Goal: Task Accomplishment & Management: Use online tool/utility

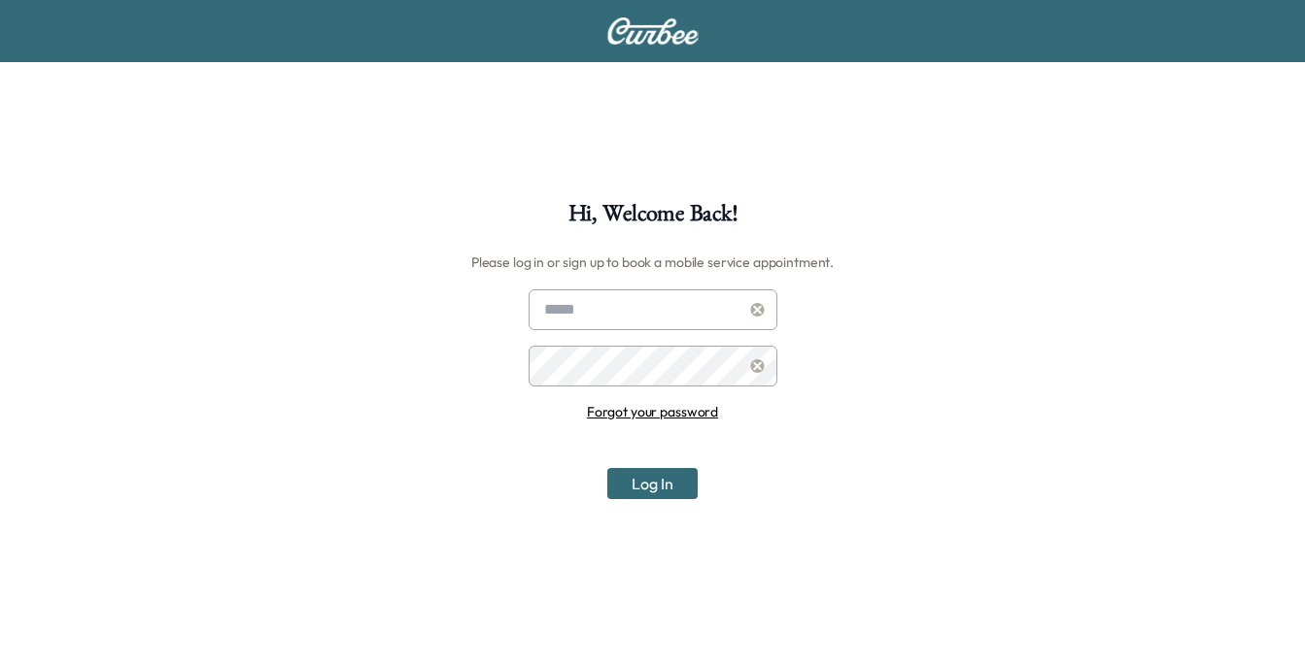
type input "**********"
click at [658, 473] on button "Log In" at bounding box center [652, 483] width 90 height 31
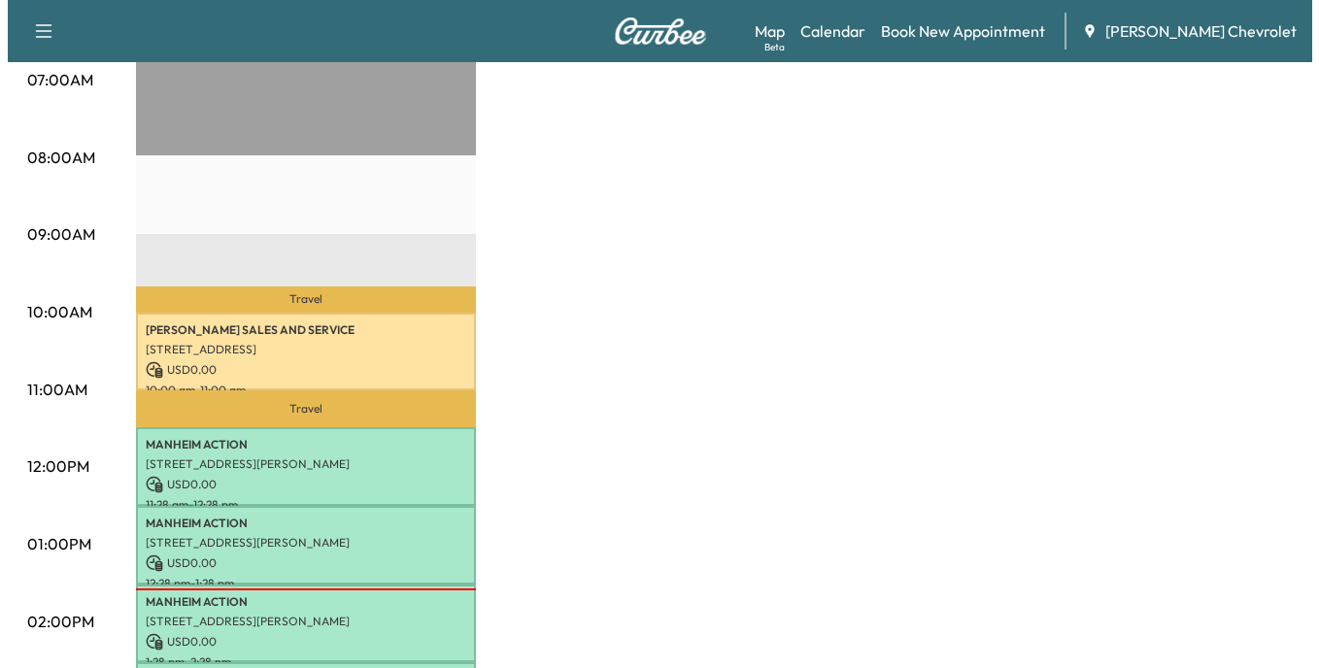
scroll to position [486, 0]
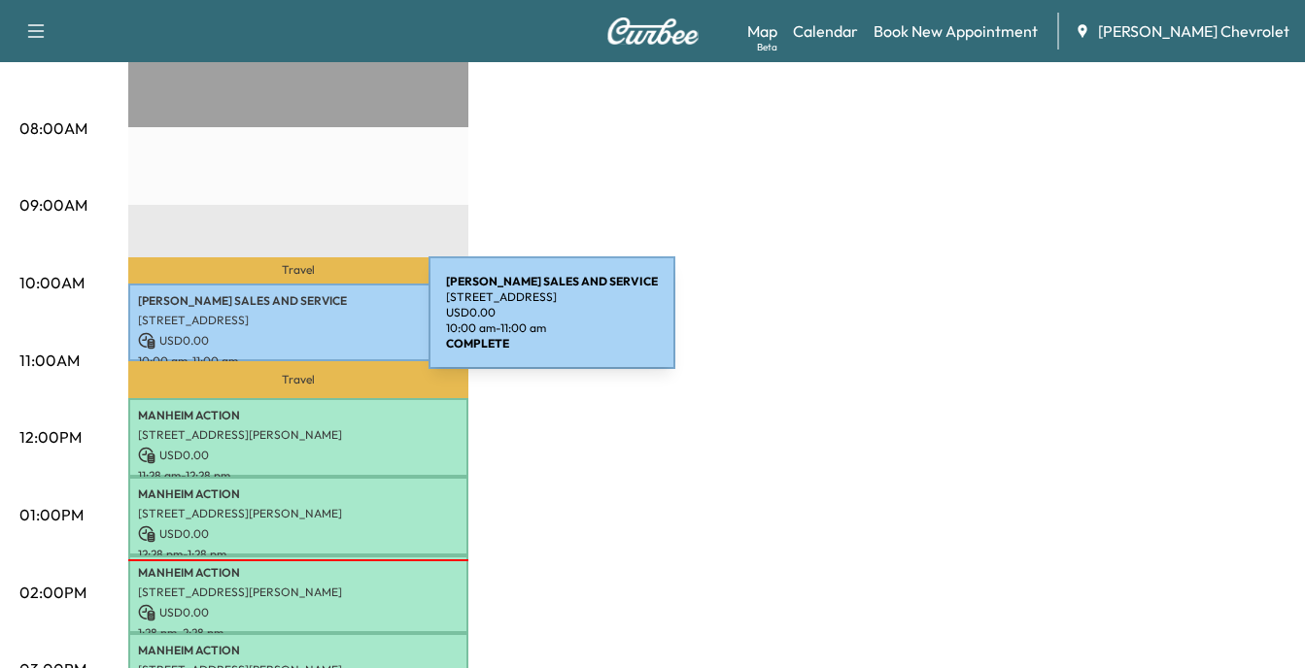
click at [283, 324] on div "LABELLE SALES AND SERVICE 292 Bedford St, Bridgewater, MA 02324, USA USD 0.00 1…" at bounding box center [298, 323] width 340 height 79
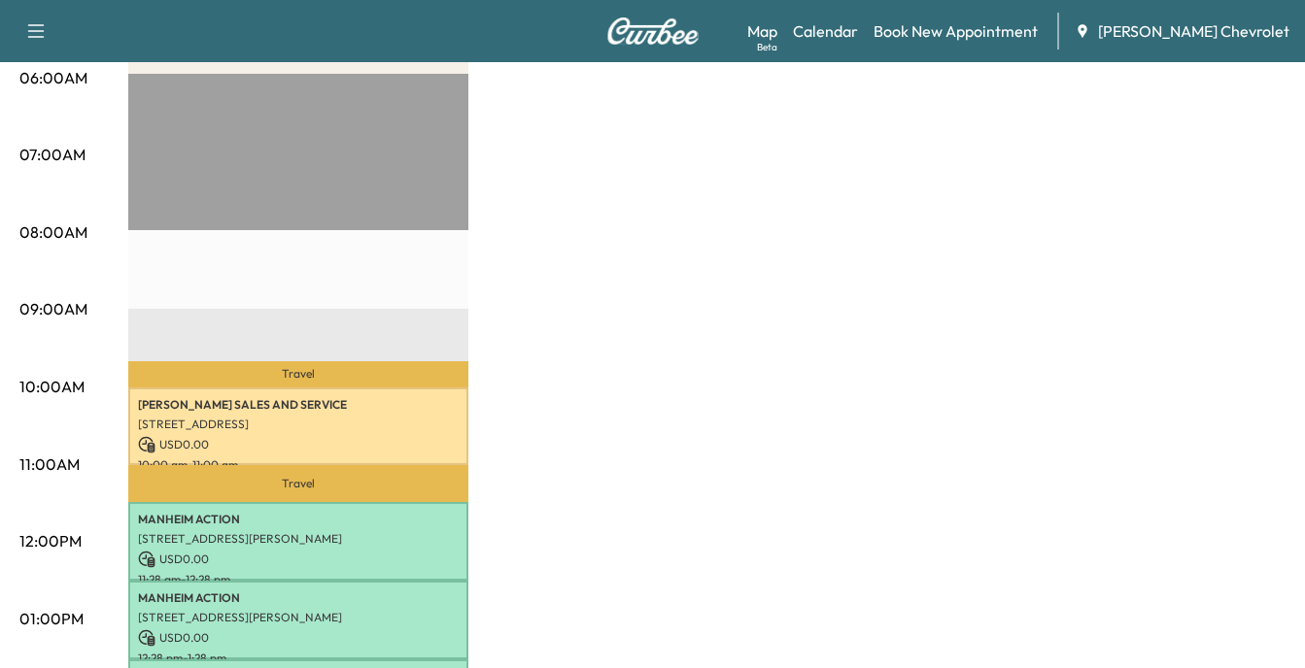
scroll to position [389, 0]
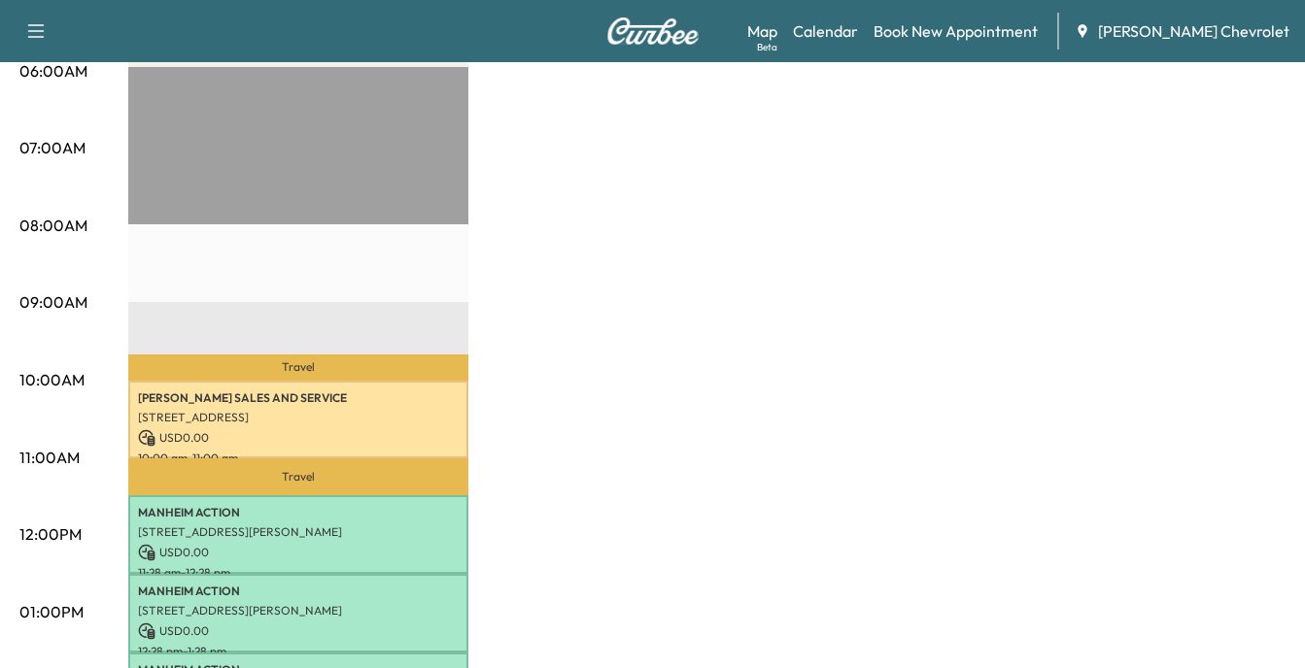
click at [32, 29] on icon "button" at bounding box center [35, 30] width 23 height 23
click at [65, 453] on link "Support" at bounding box center [68, 455] width 73 height 23
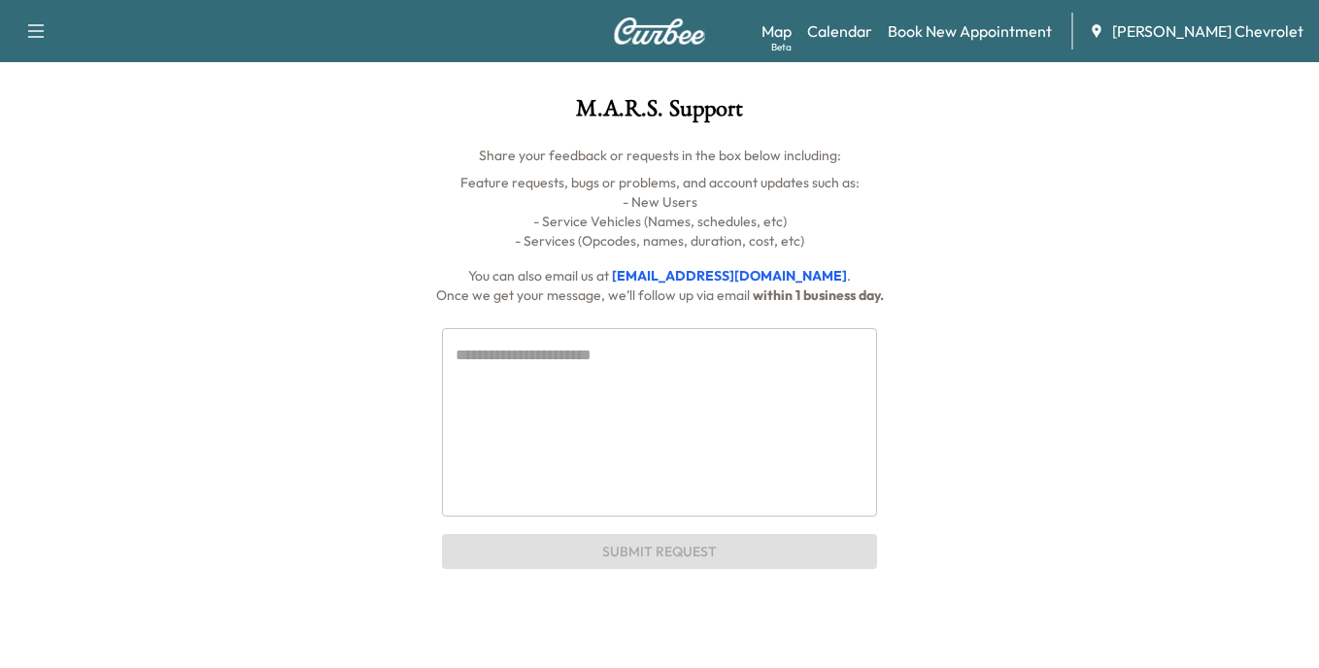
click at [496, 354] on textarea at bounding box center [660, 422] width 408 height 156
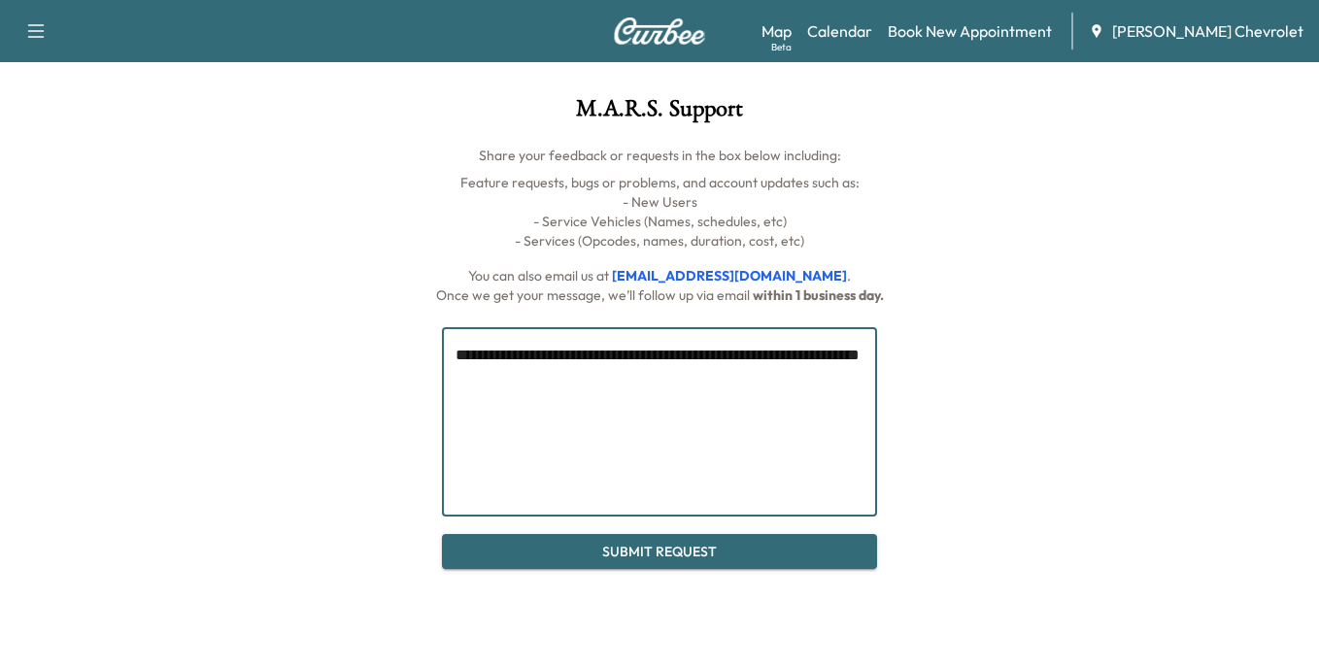
type textarea "**********"
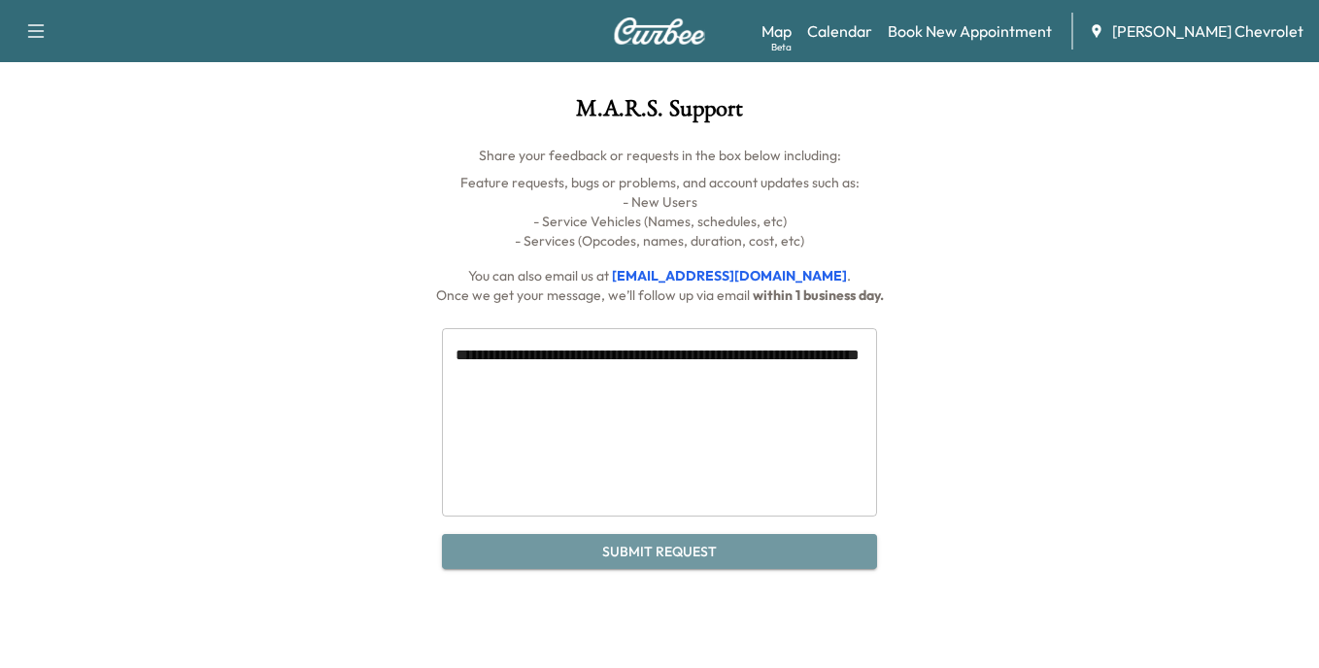
click at [683, 549] on button "Submit Request" at bounding box center [659, 552] width 435 height 36
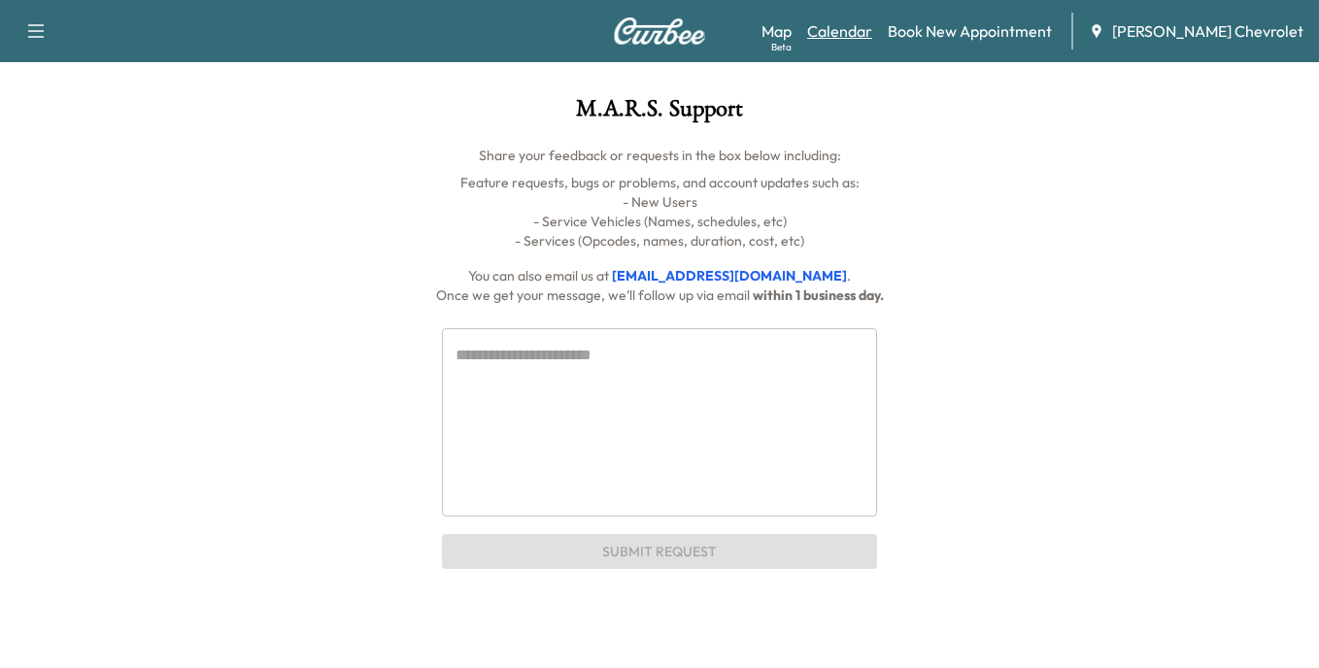
click at [865, 30] on link "Calendar" at bounding box center [839, 30] width 65 height 23
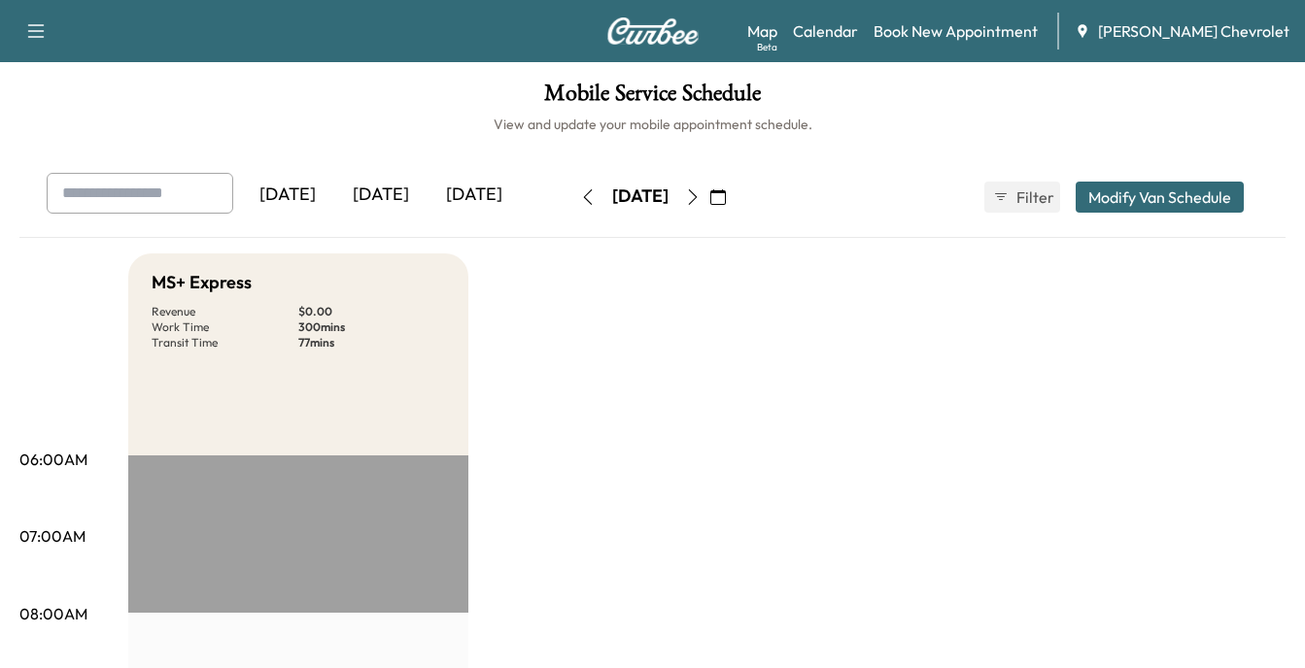
click at [391, 192] on div "[DATE]" at bounding box center [380, 195] width 93 height 45
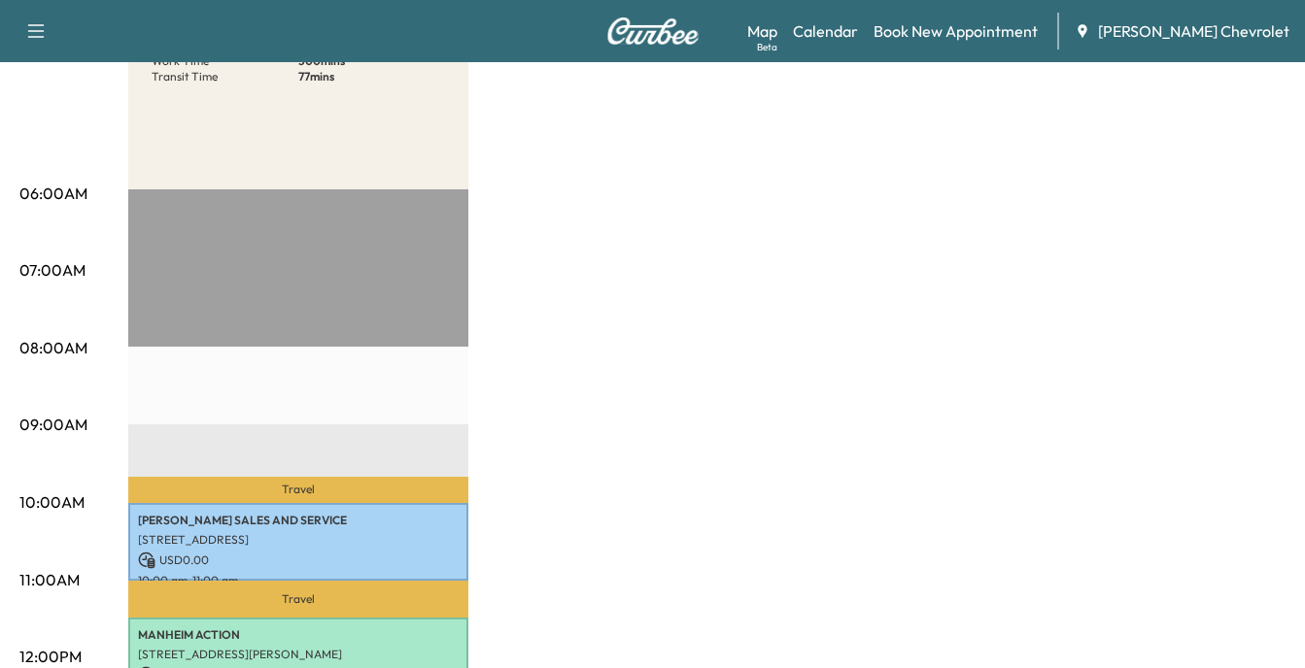
scroll to position [291, 0]
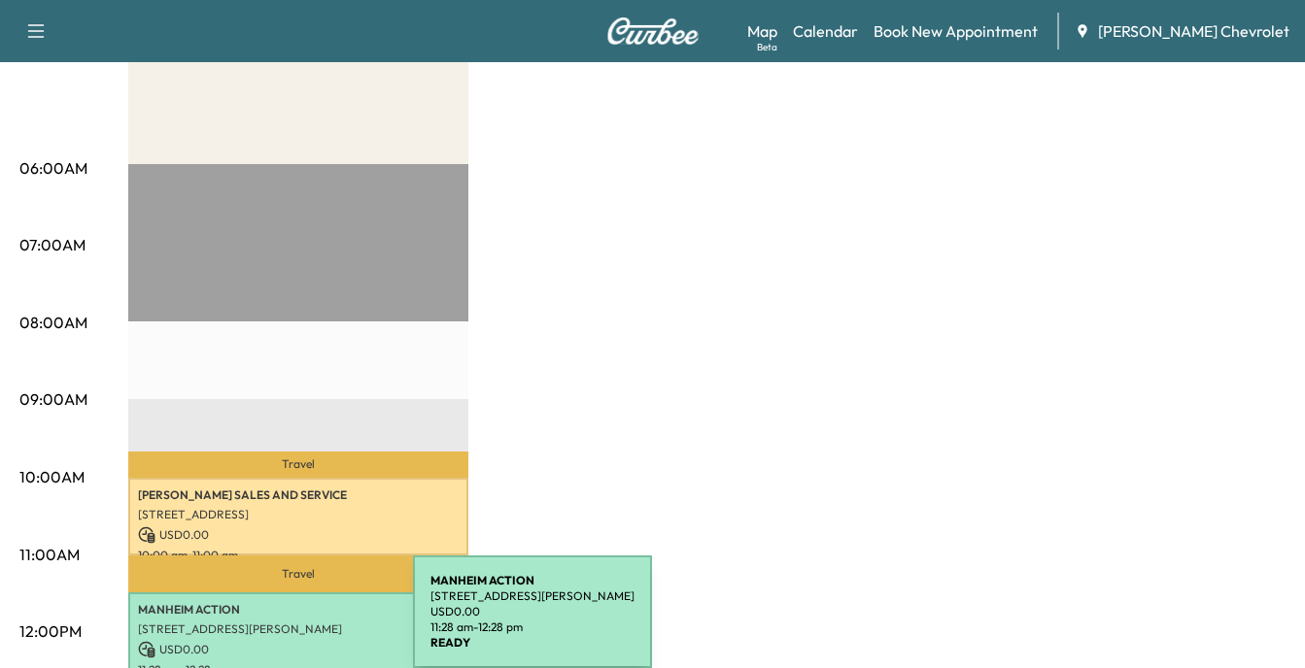
click at [267, 626] on p "[STREET_ADDRESS][PERSON_NAME]" at bounding box center [298, 630] width 321 height 16
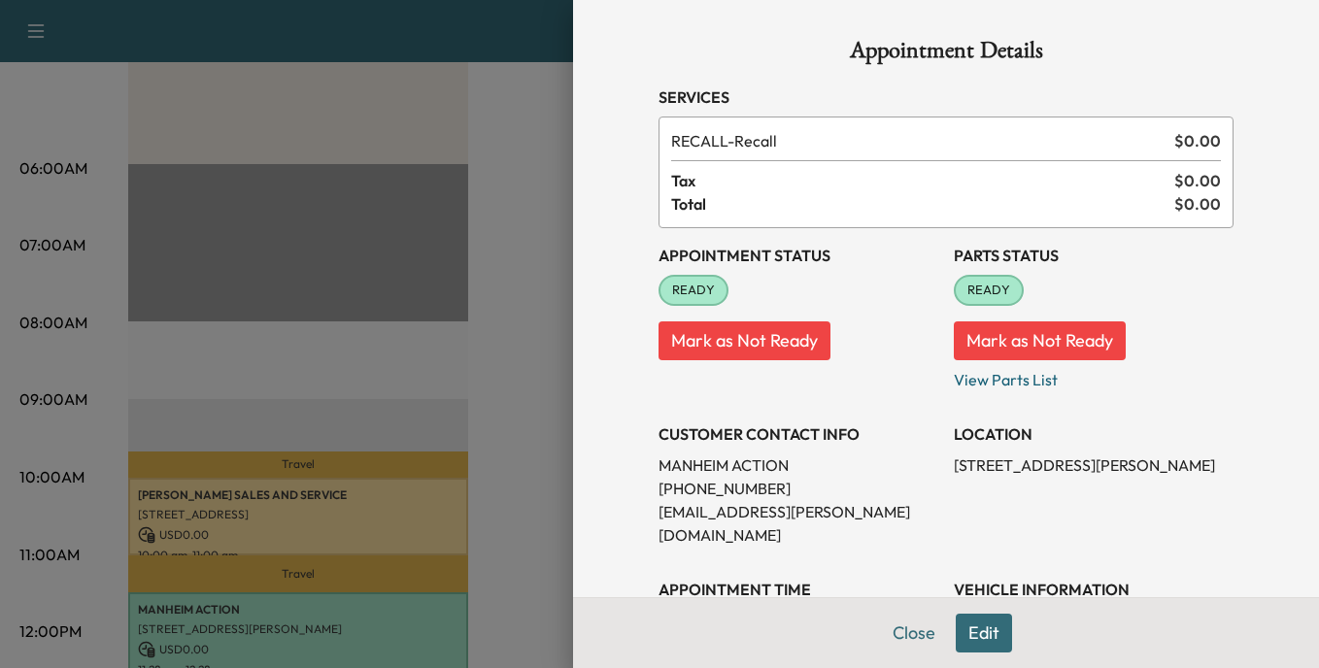
click at [713, 343] on button "Mark as Not Ready" at bounding box center [745, 341] width 172 height 39
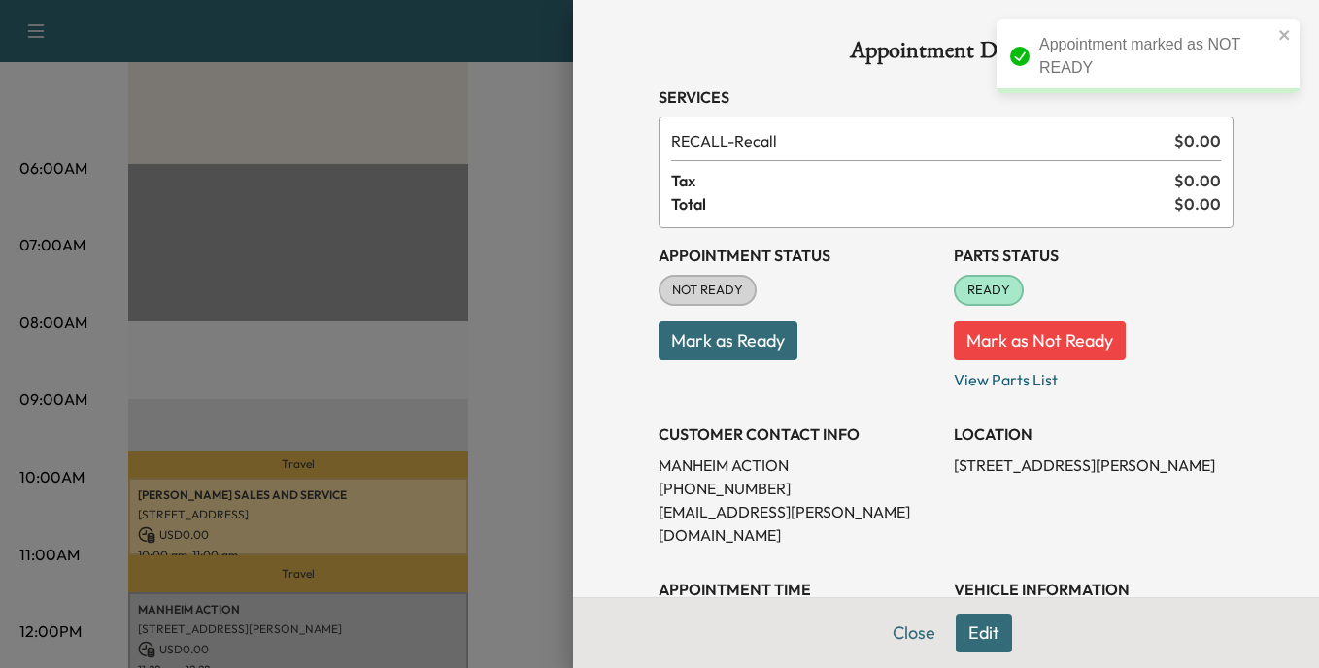
click at [715, 343] on button "Mark as Ready" at bounding box center [728, 341] width 139 height 39
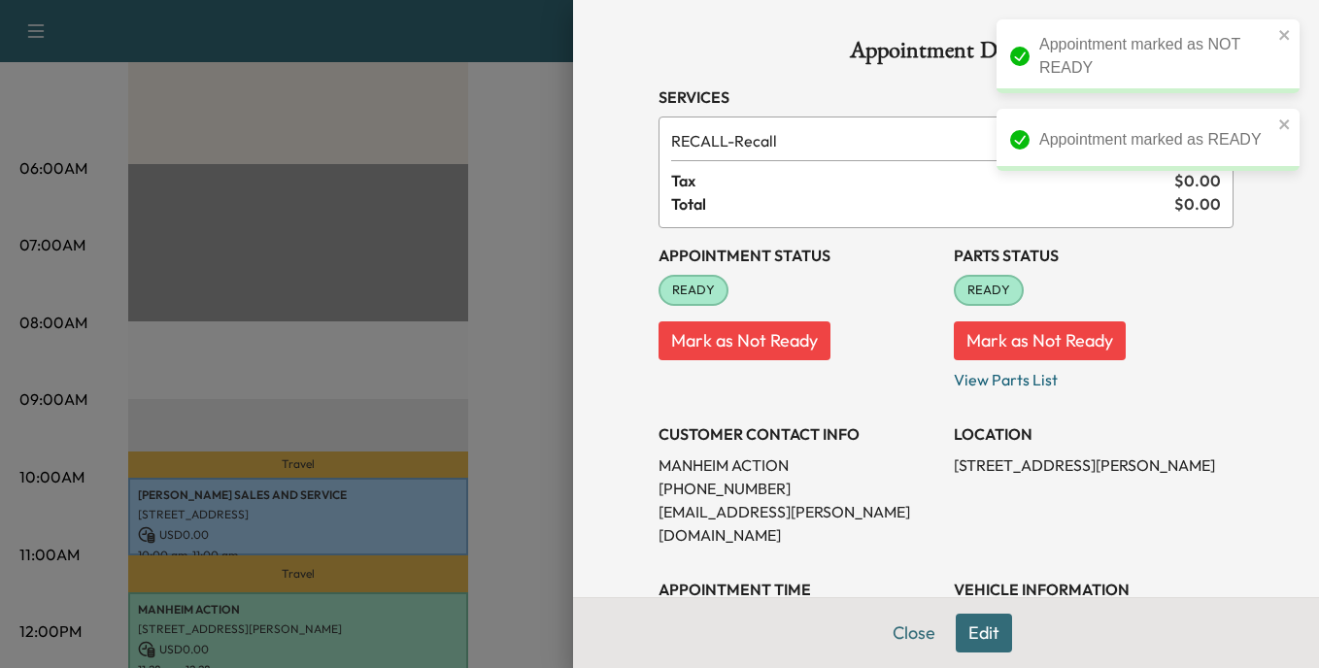
click at [1034, 337] on button "Mark as Not Ready" at bounding box center [1040, 341] width 172 height 39
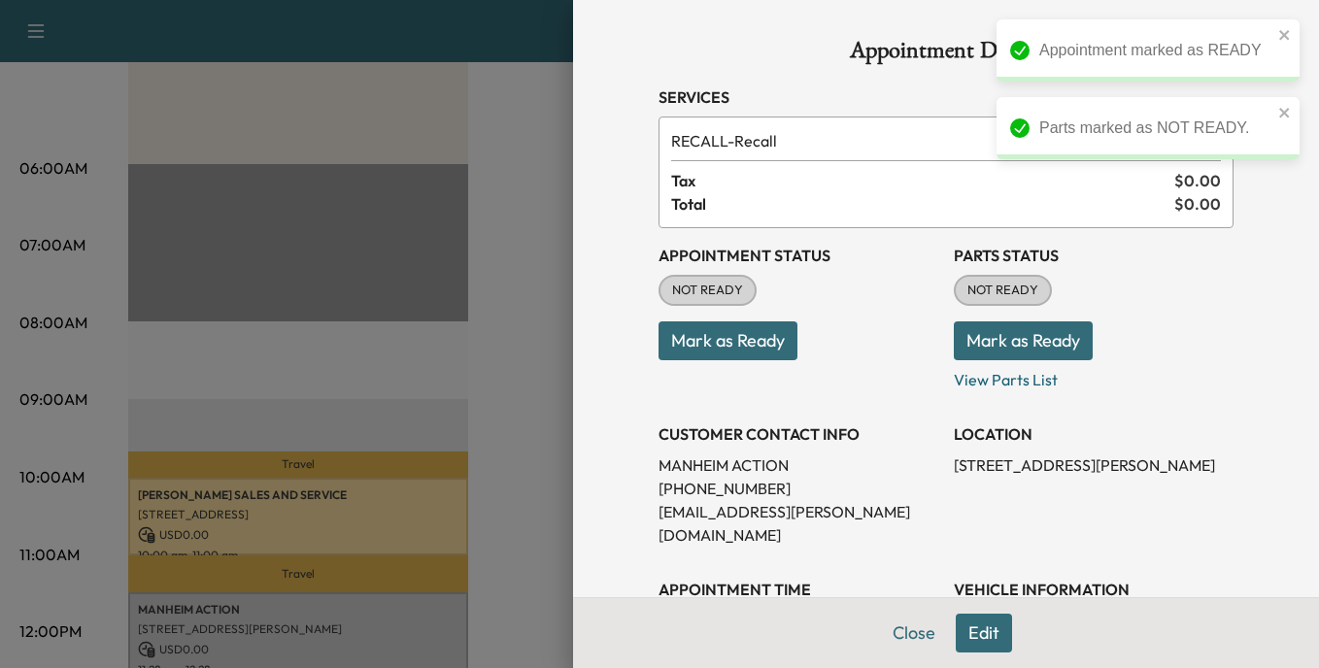
click at [1034, 337] on button "Mark as Ready" at bounding box center [1023, 341] width 139 height 39
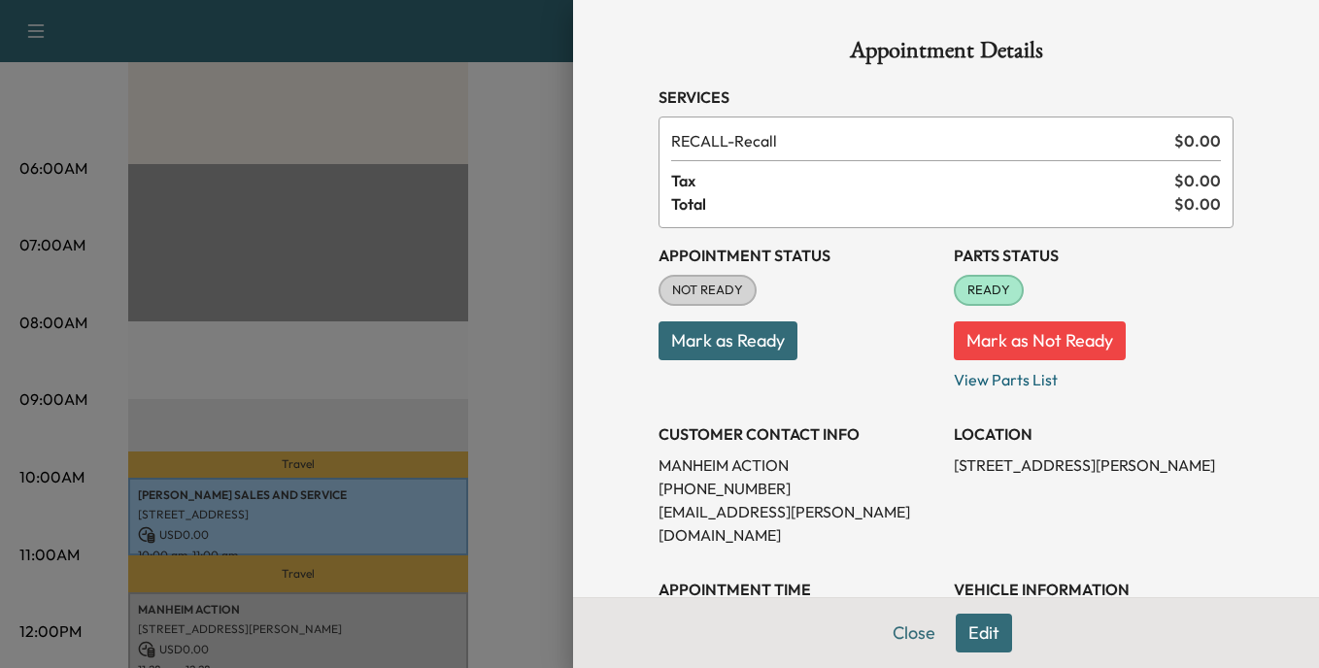
click at [717, 339] on button "Mark as Ready" at bounding box center [728, 341] width 139 height 39
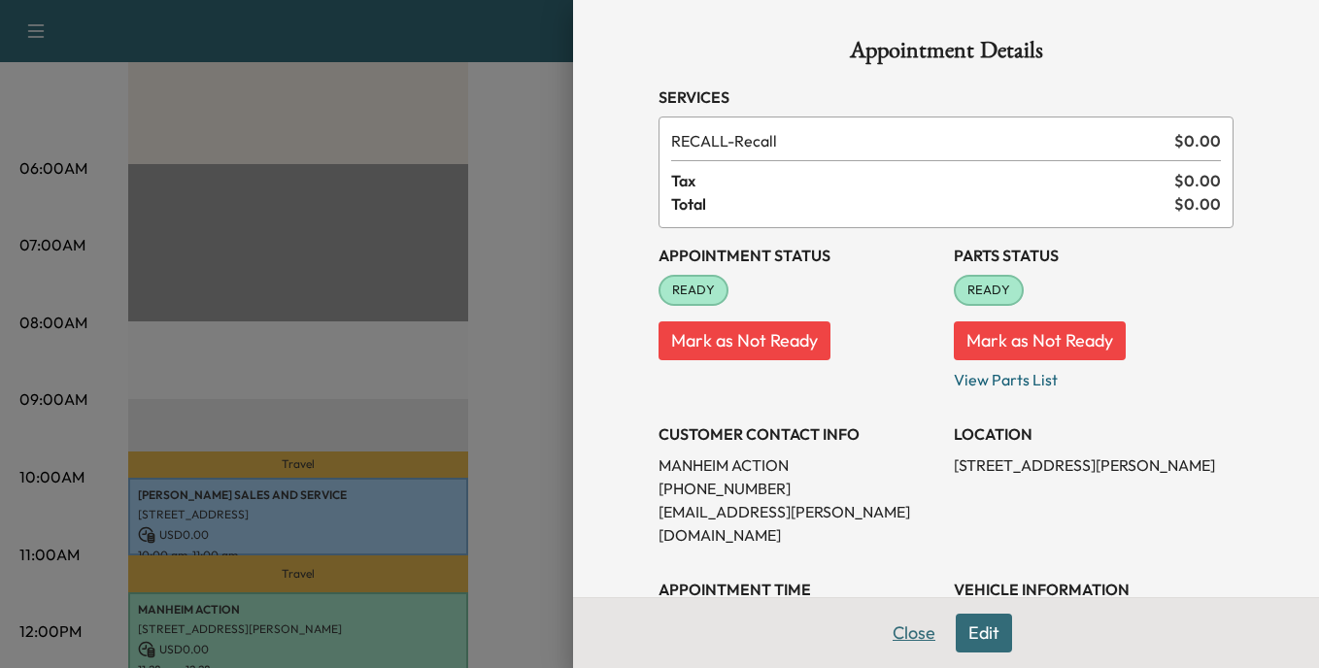
click at [900, 629] on button "Close" at bounding box center [914, 633] width 68 height 39
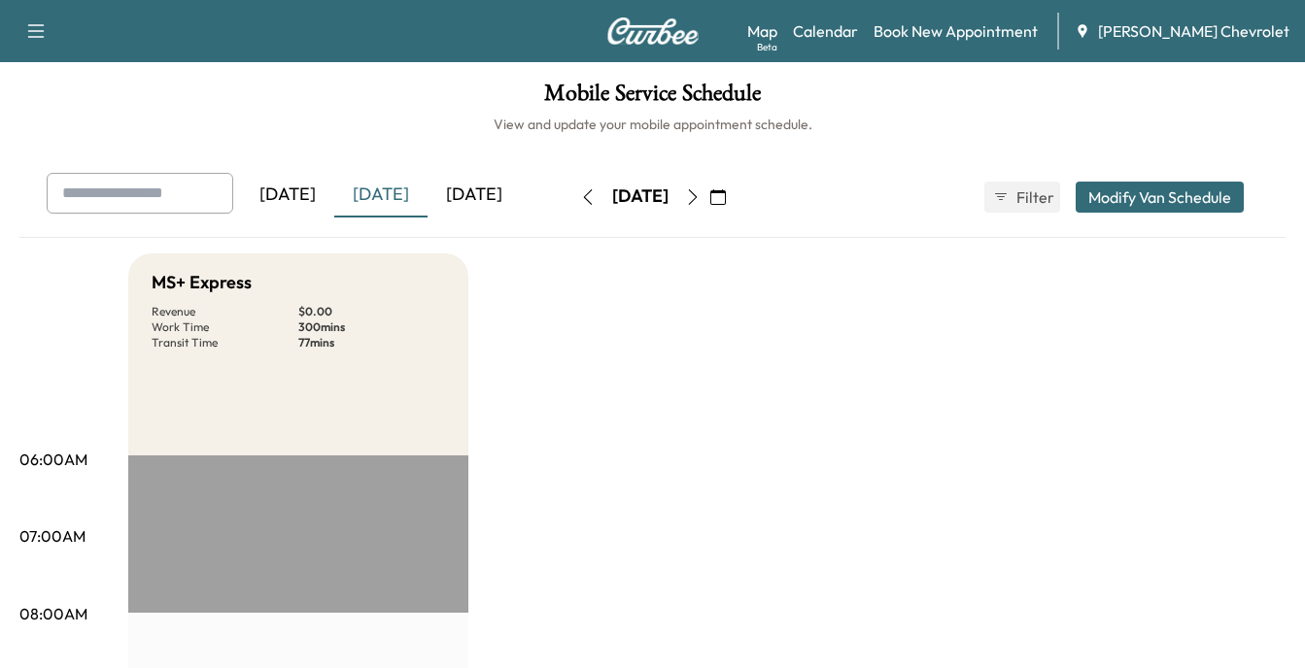
scroll to position [291, 0]
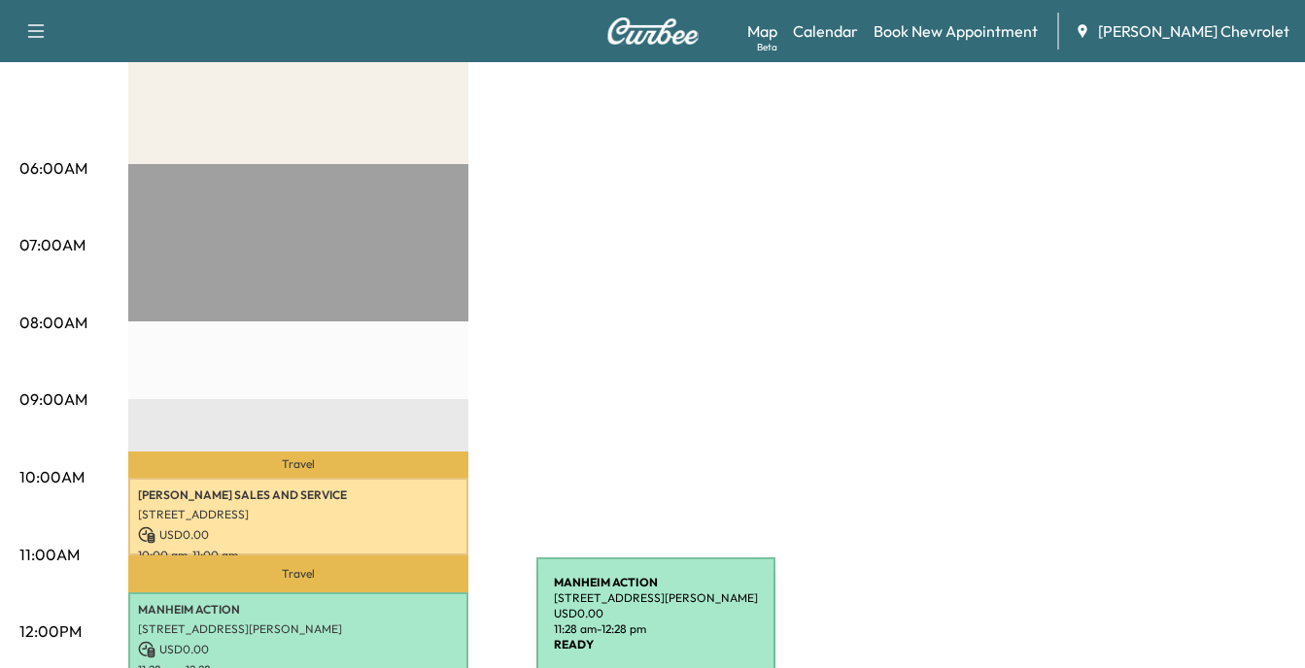
click at [392, 626] on p "[STREET_ADDRESS][PERSON_NAME]" at bounding box center [298, 630] width 321 height 16
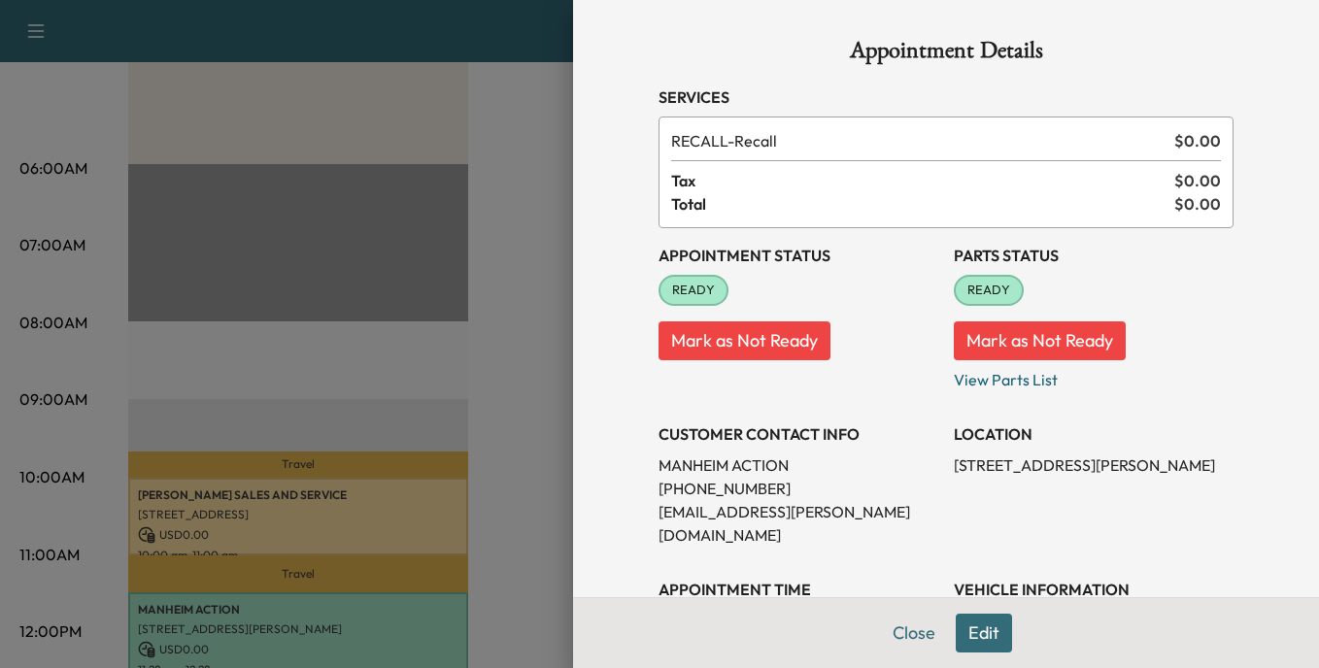
click at [517, 516] on div at bounding box center [659, 334] width 1319 height 668
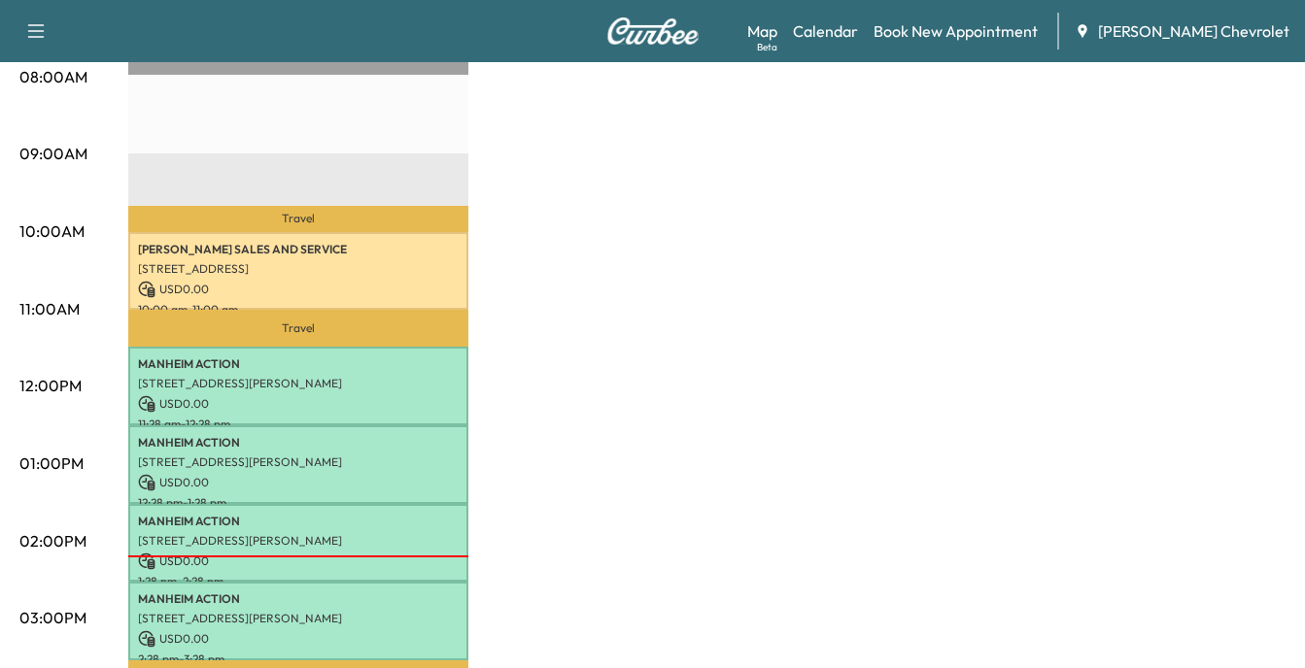
scroll to position [486, 0]
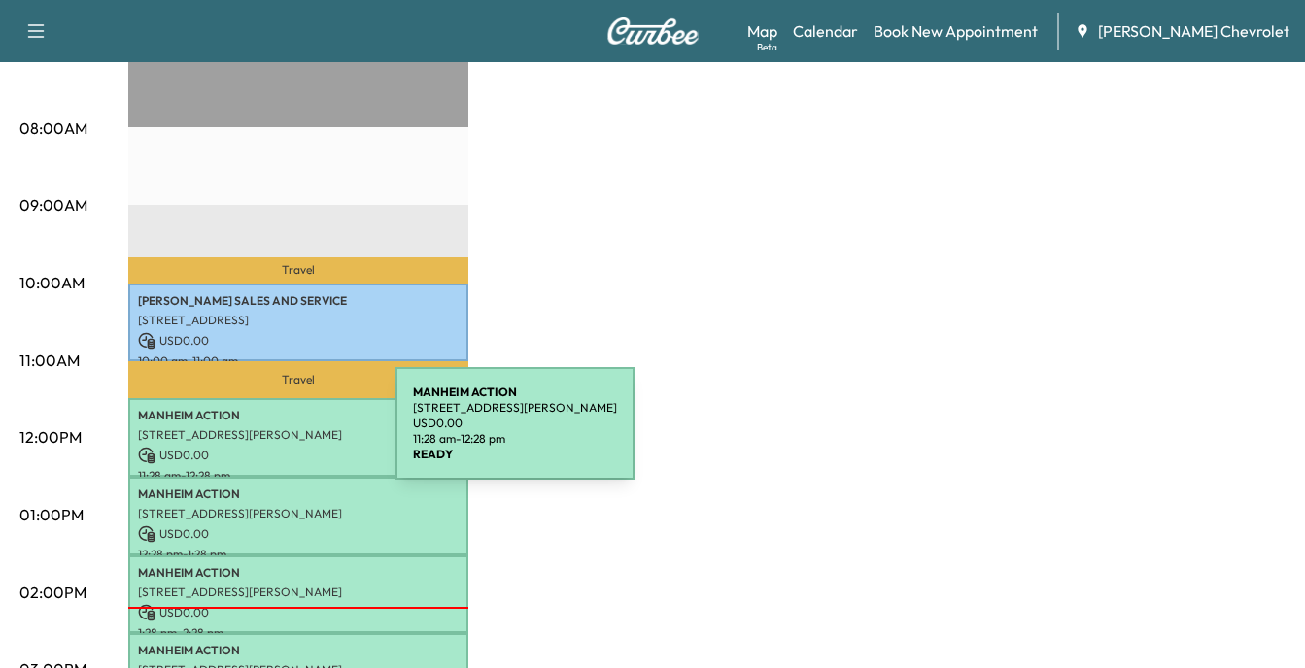
click at [250, 435] on p "[STREET_ADDRESS][PERSON_NAME]" at bounding box center [298, 435] width 321 height 16
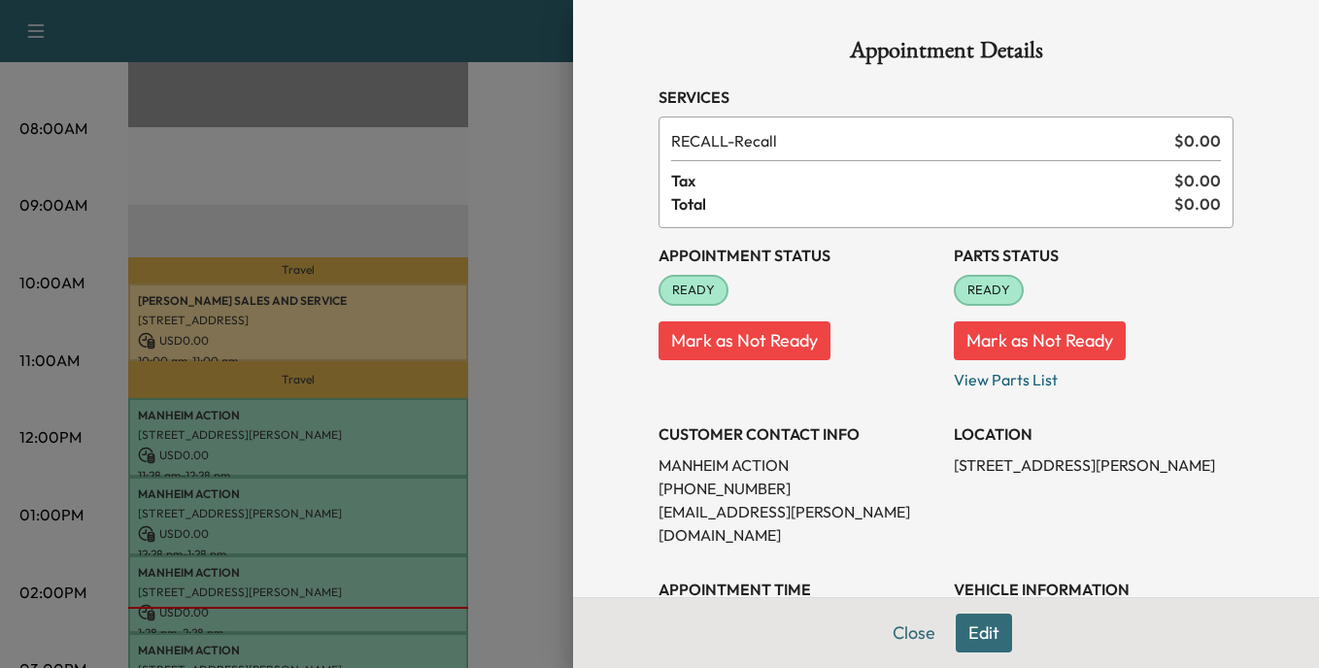
click at [520, 536] on div at bounding box center [659, 334] width 1319 height 668
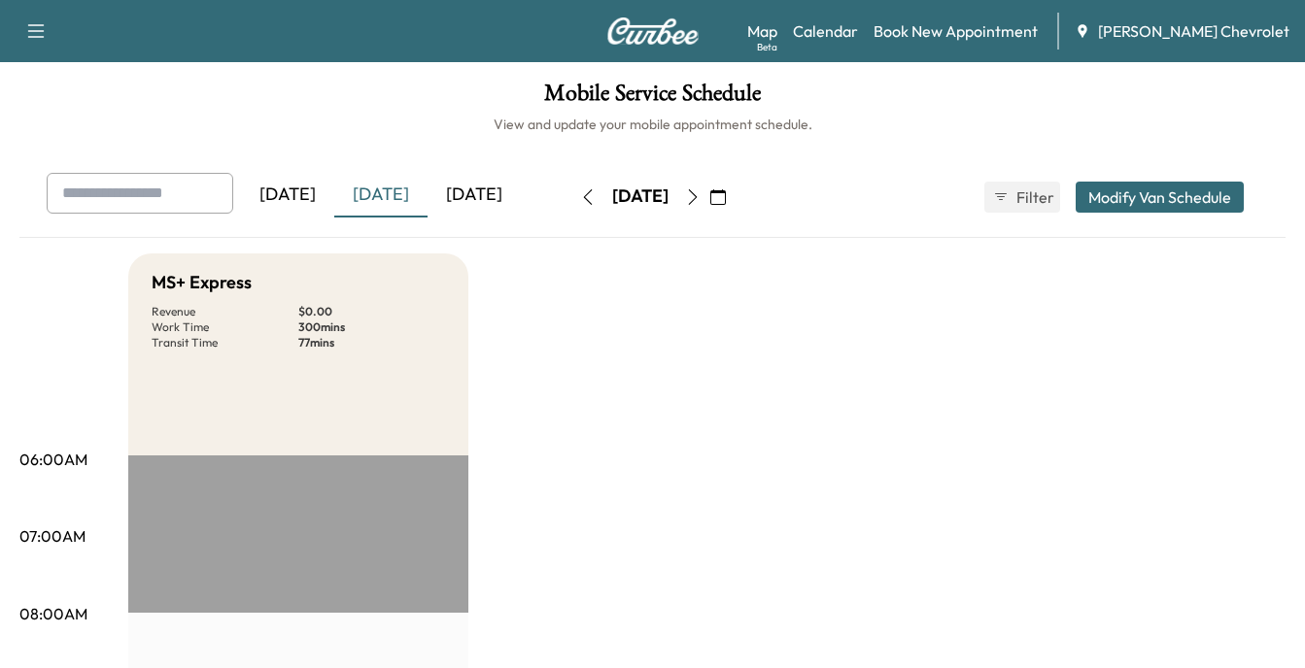
scroll to position [486, 0]
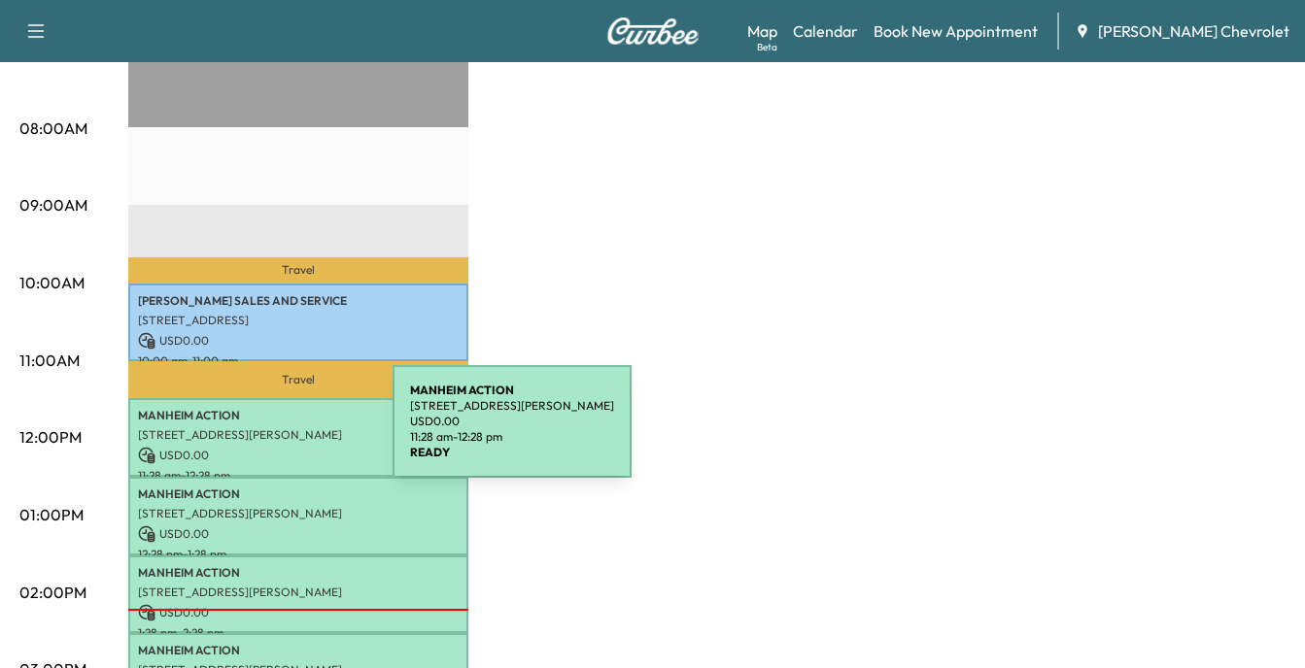
click at [248, 433] on p "[STREET_ADDRESS][PERSON_NAME]" at bounding box center [298, 435] width 321 height 16
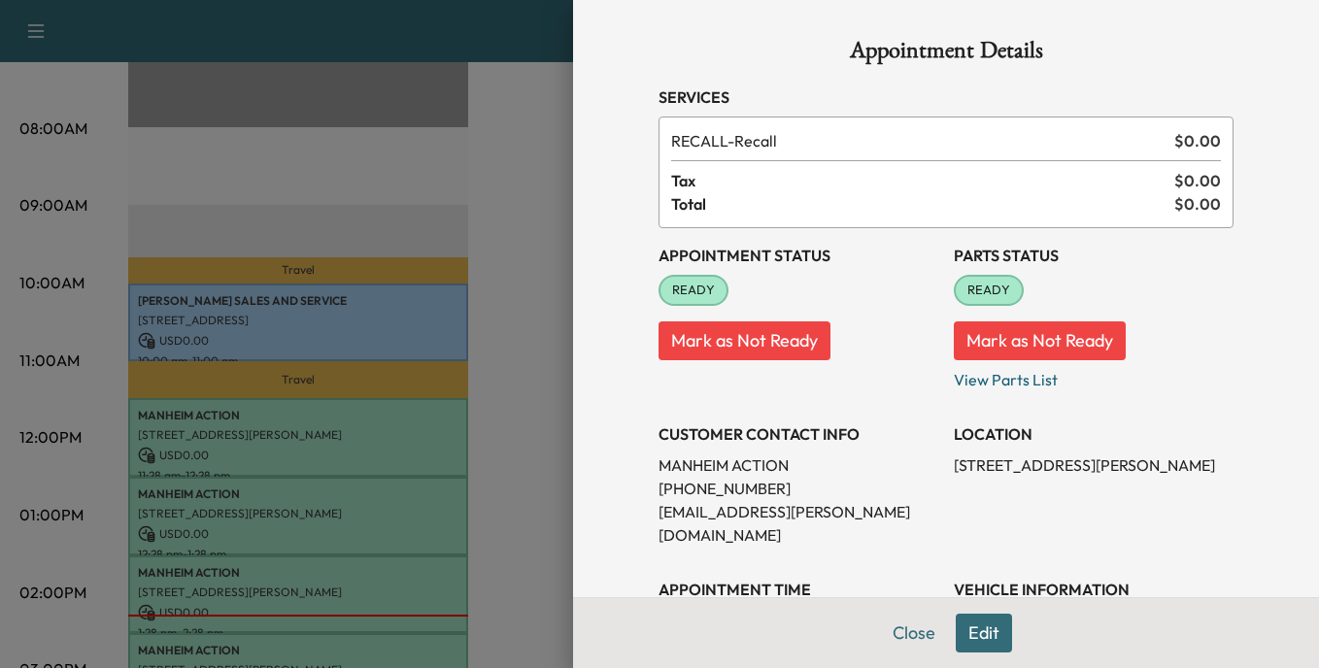
click at [382, 321] on div at bounding box center [659, 334] width 1319 height 668
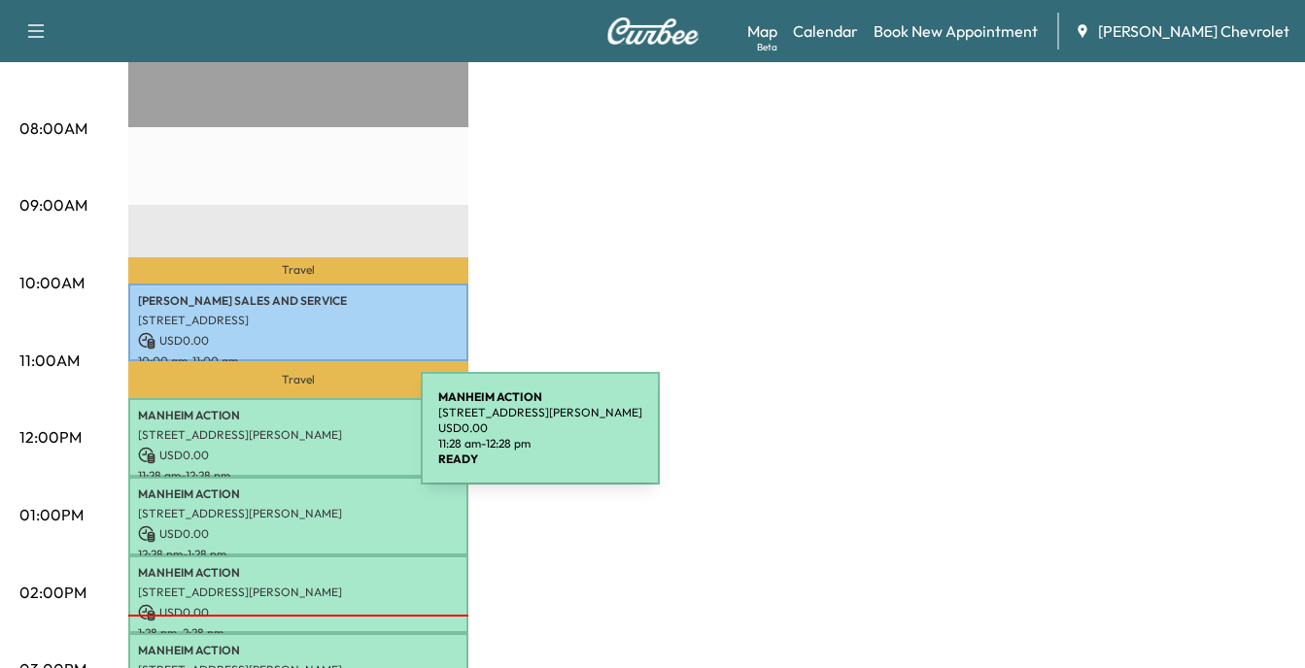
click at [275, 440] on div "MANHEIM ACTION [STREET_ADDRESS][PERSON_NAME] USD 0.00 11:28 am - 12:28 pm" at bounding box center [298, 437] width 340 height 79
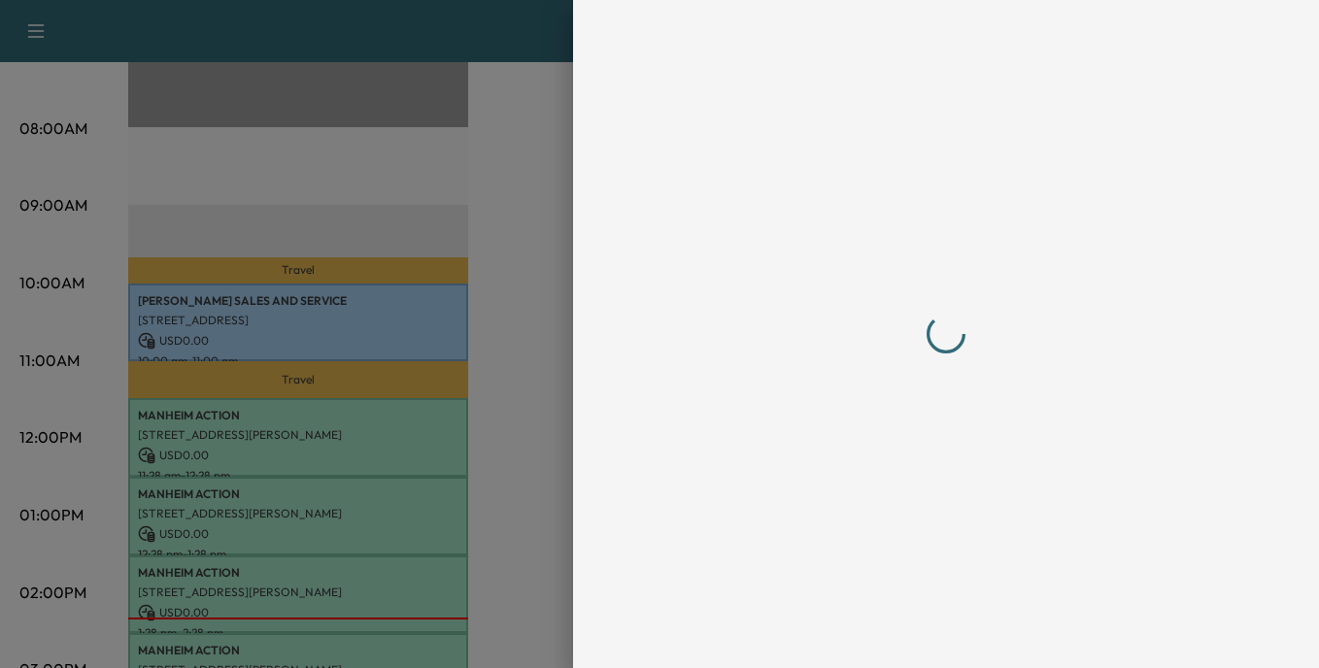
click at [275, 440] on div at bounding box center [659, 334] width 1319 height 668
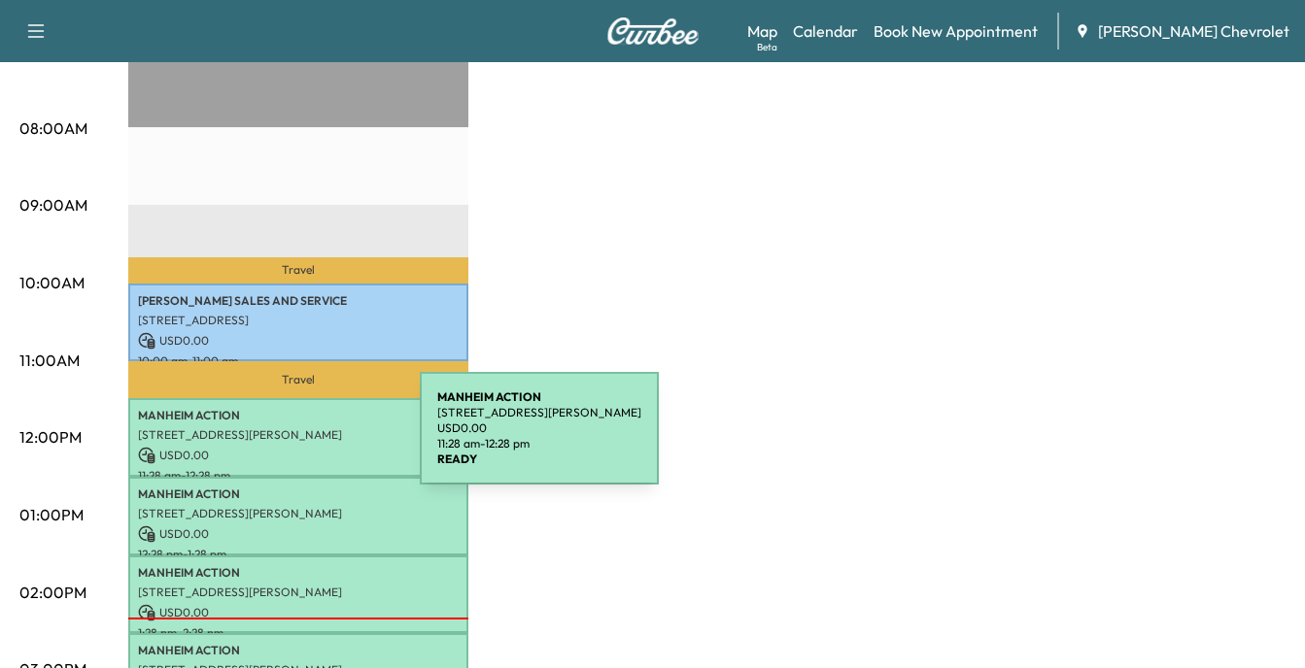
click at [274, 440] on div "MANHEIM ACTION [STREET_ADDRESS][PERSON_NAME] USD 0.00 11:28 am - 12:28 pm" at bounding box center [298, 437] width 340 height 79
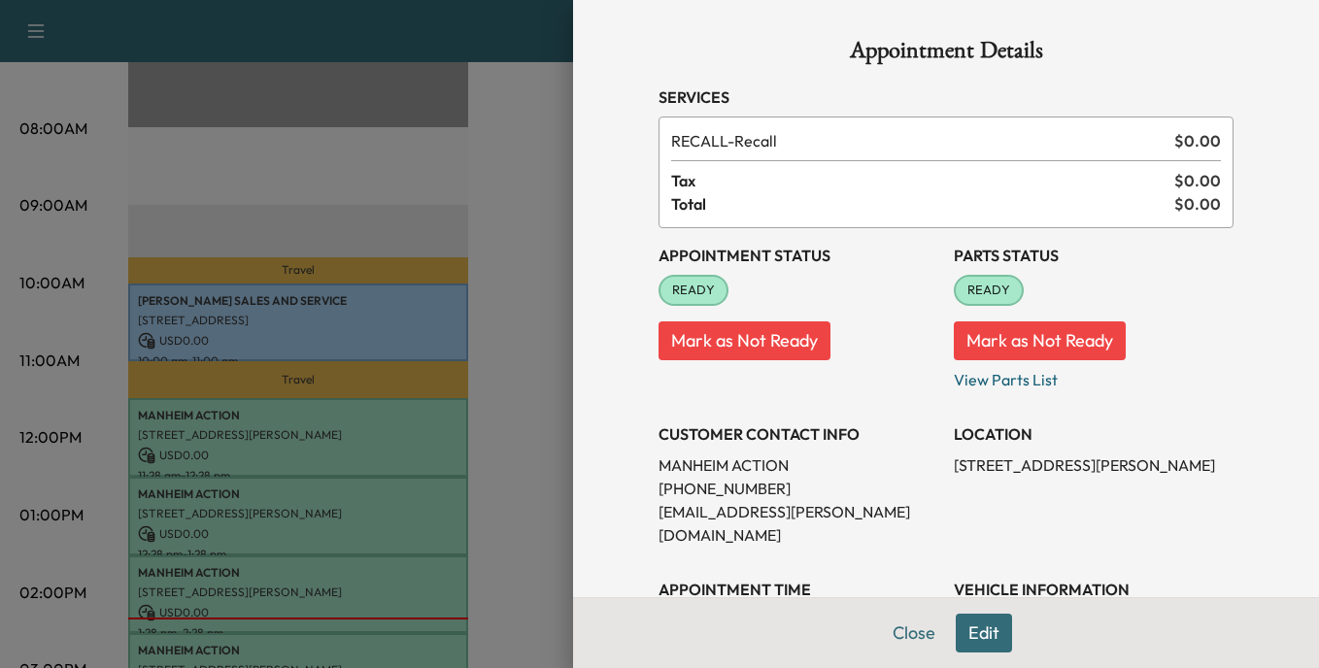
click at [678, 288] on span "READY" at bounding box center [694, 290] width 66 height 19
click at [887, 631] on button "Close" at bounding box center [914, 633] width 68 height 39
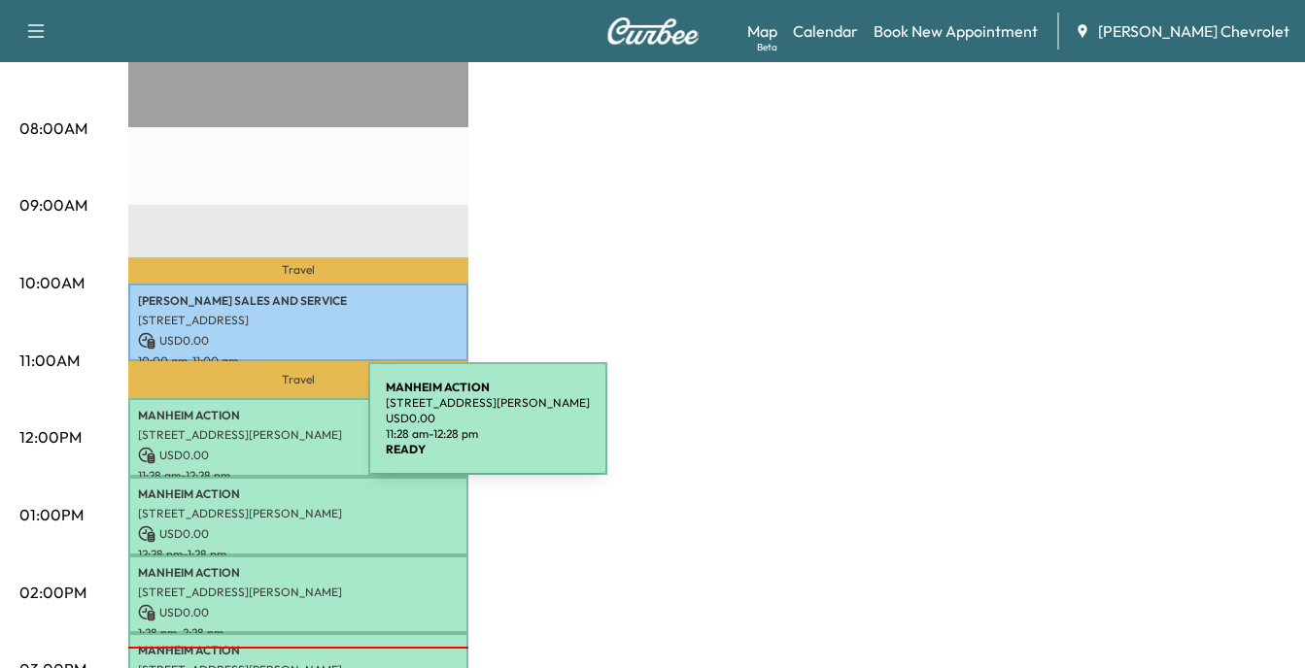
click at [223, 430] on p "[STREET_ADDRESS][PERSON_NAME]" at bounding box center [298, 435] width 321 height 16
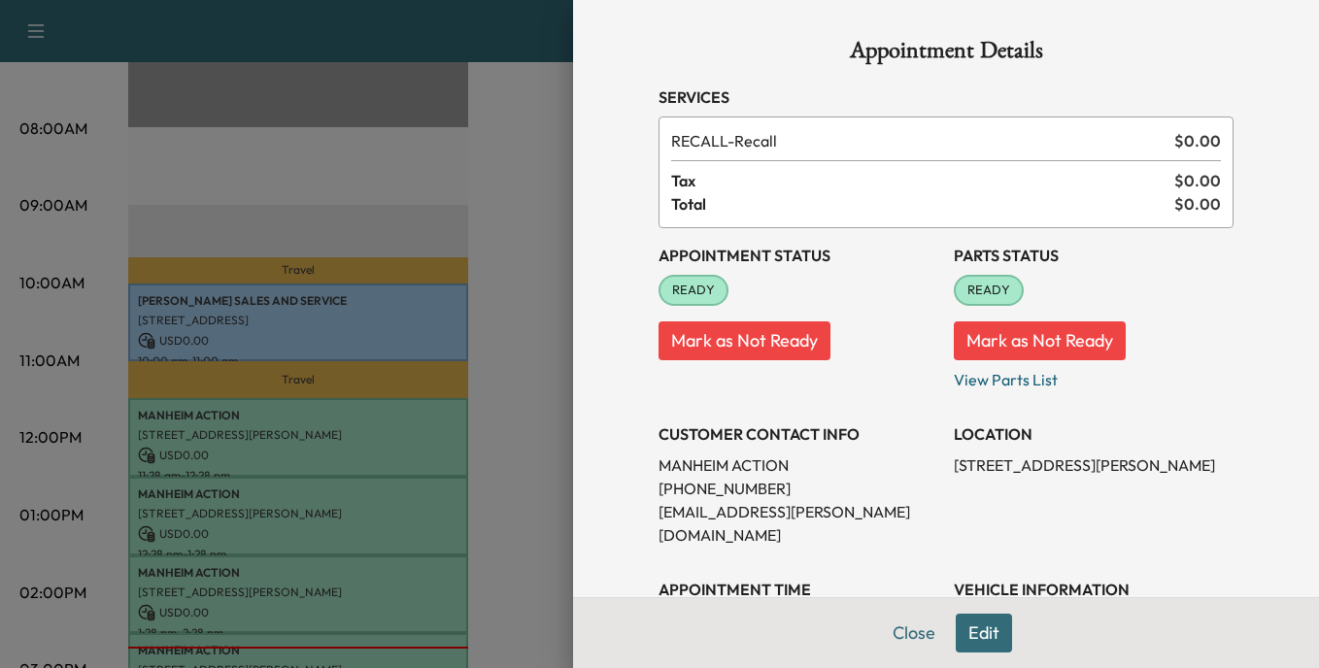
drag, startPoint x: 223, startPoint y: 430, endPoint x: 362, endPoint y: 427, distance: 139.0
click at [362, 427] on div at bounding box center [659, 334] width 1319 height 668
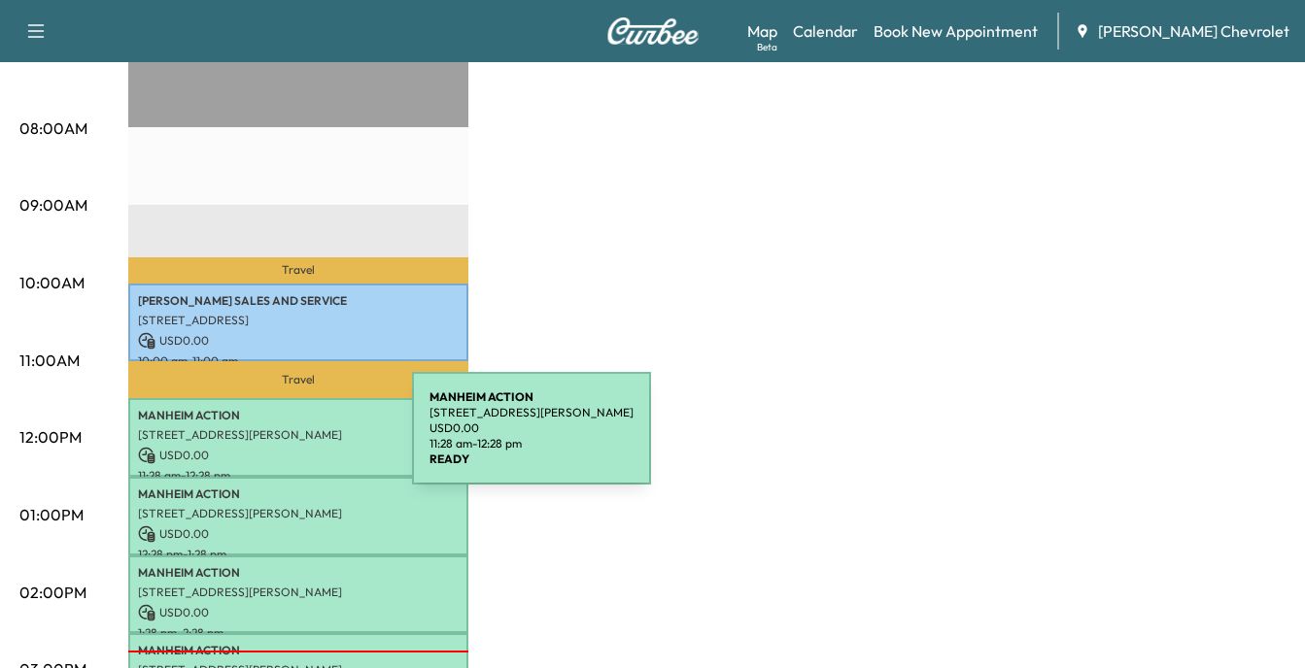
click at [266, 440] on div "MANHEIM ACTION [STREET_ADDRESS][PERSON_NAME] USD 0.00 11:28 am - 12:28 pm" at bounding box center [298, 437] width 340 height 79
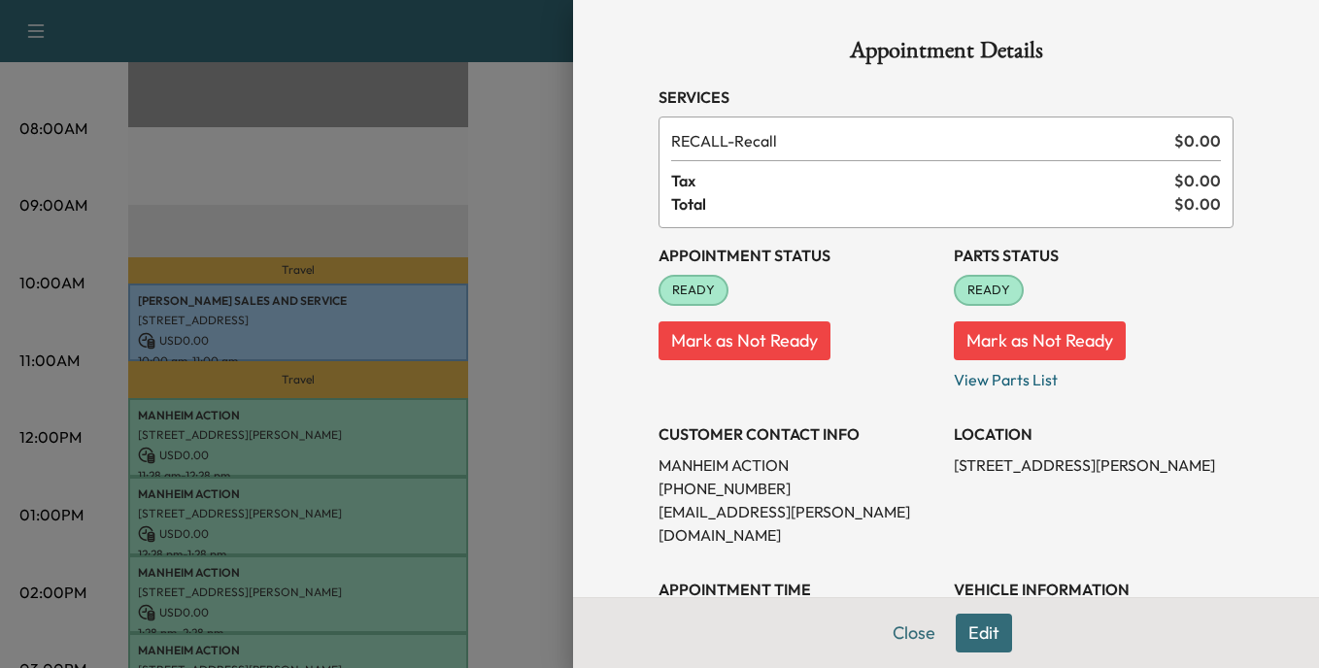
click at [442, 361] on div at bounding box center [659, 334] width 1319 height 668
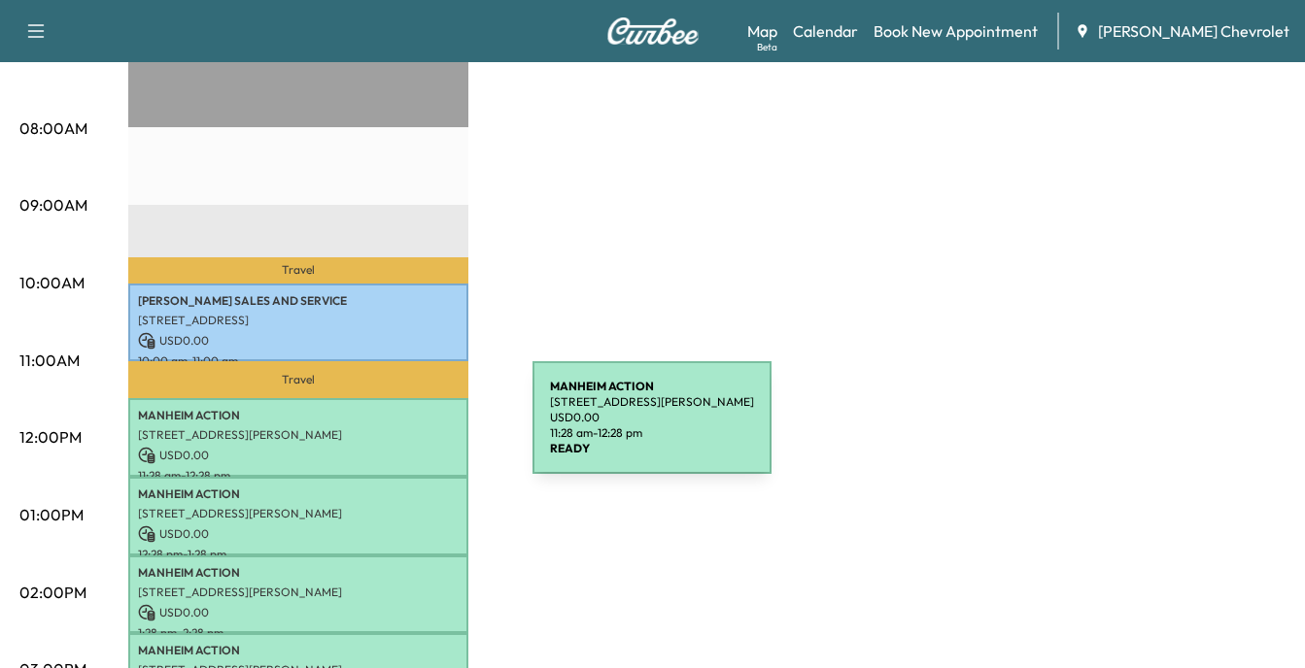
click at [387, 429] on p "[STREET_ADDRESS][PERSON_NAME]" at bounding box center [298, 435] width 321 height 16
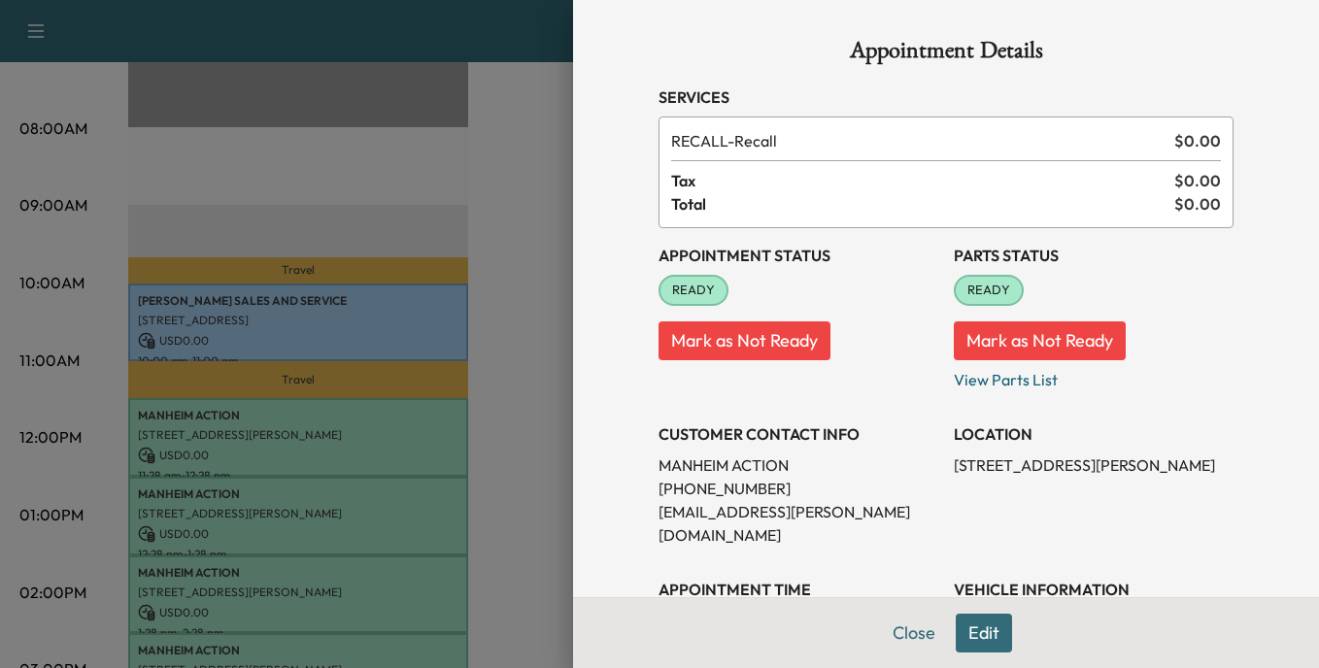
click at [387, 429] on div at bounding box center [659, 334] width 1319 height 668
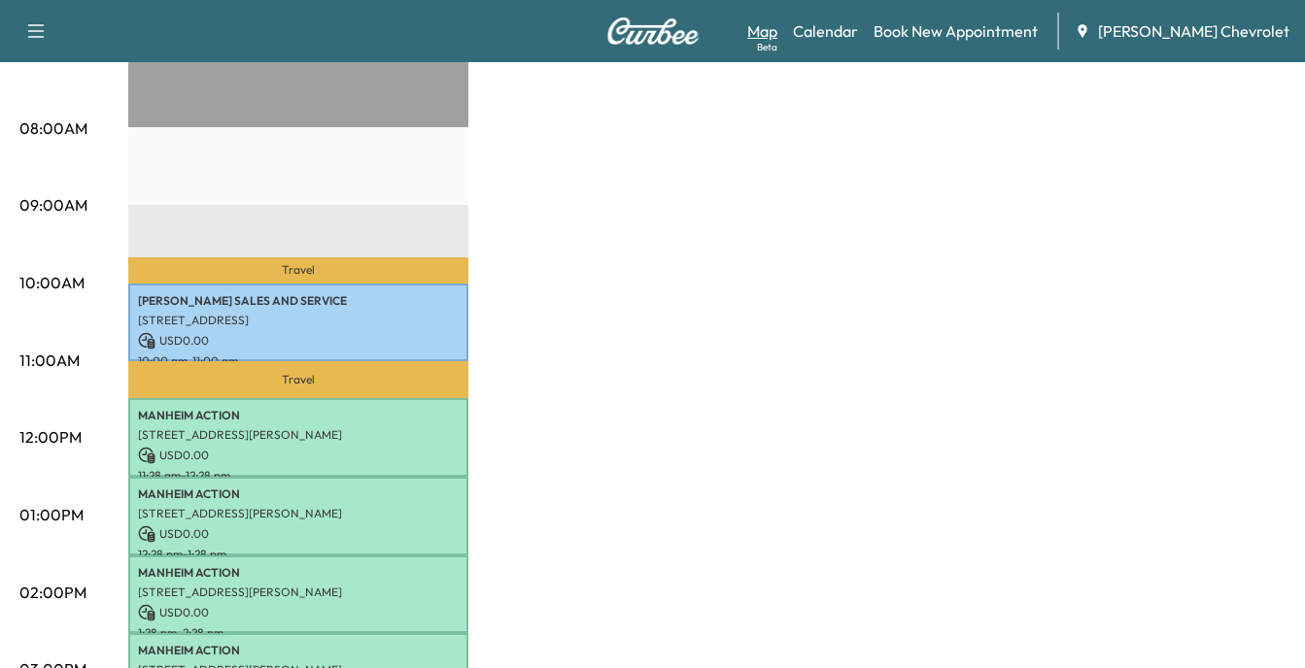
click at [777, 32] on link "Map Beta" at bounding box center [762, 30] width 30 height 23
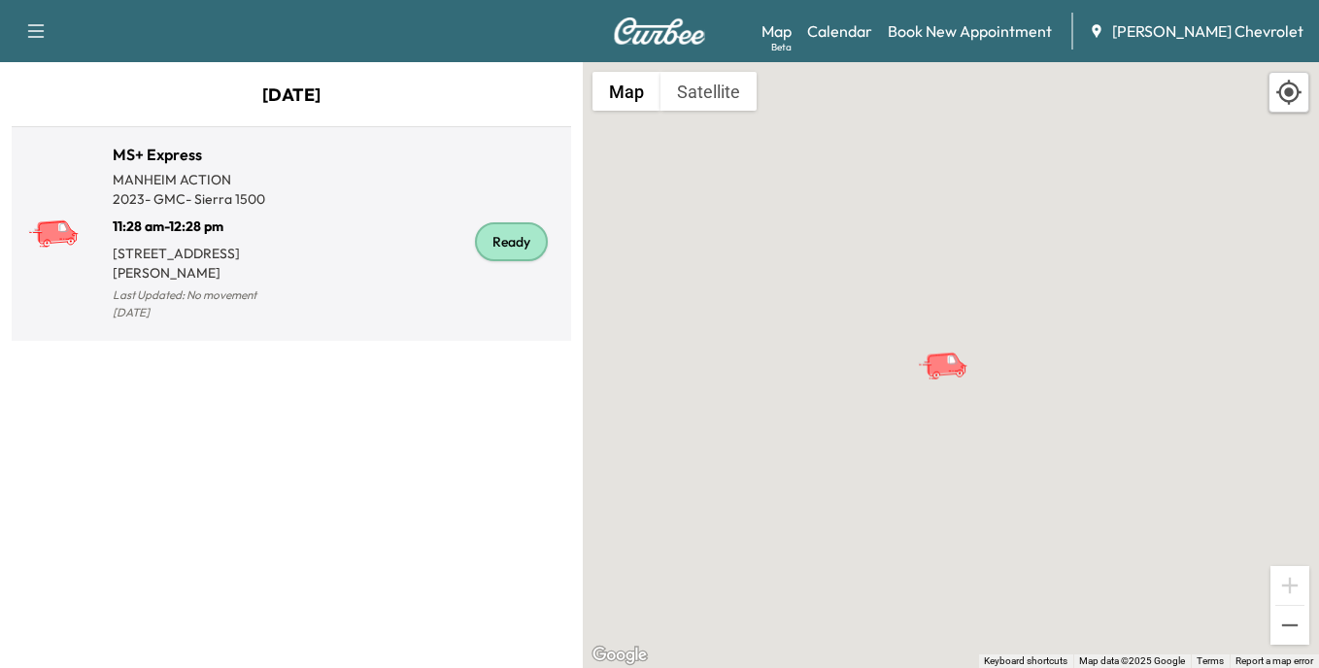
click at [511, 233] on div "Ready" at bounding box center [511, 241] width 73 height 39
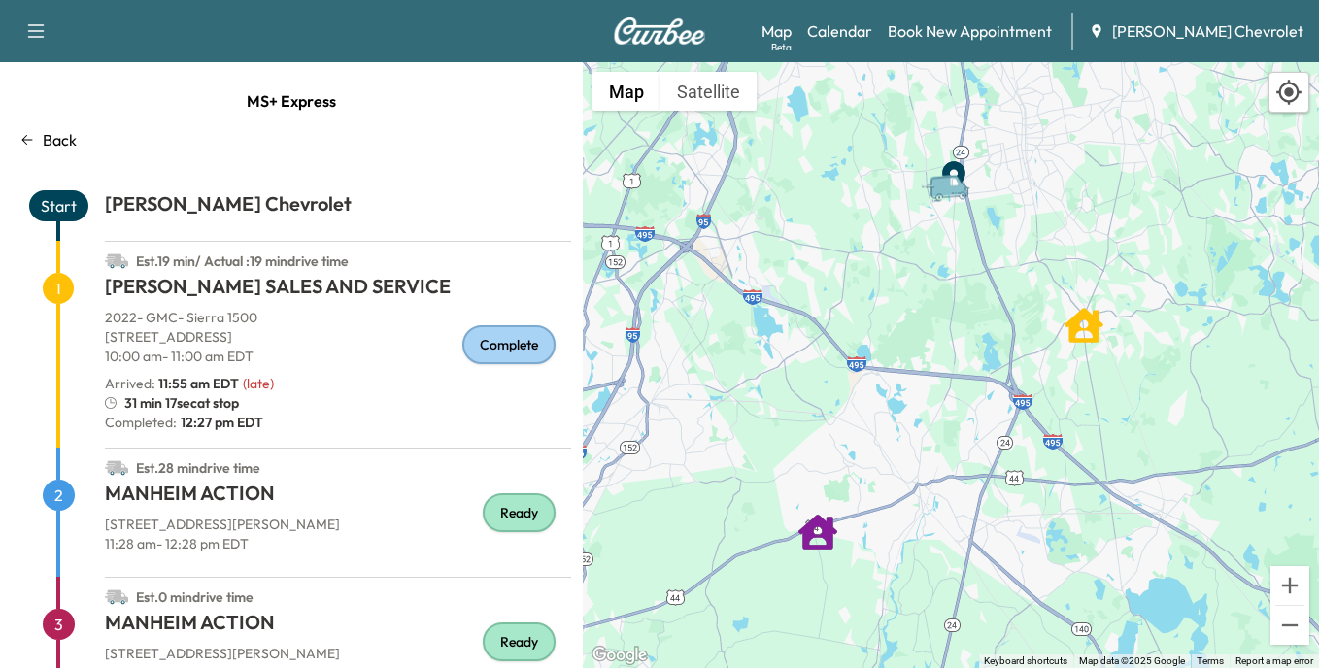
click at [492, 334] on div "Complete" at bounding box center [508, 344] width 93 height 39
click at [500, 509] on div "Ready" at bounding box center [519, 513] width 73 height 39
click at [502, 516] on div "Ready" at bounding box center [519, 513] width 73 height 39
